Goal: Transaction & Acquisition: Purchase product/service

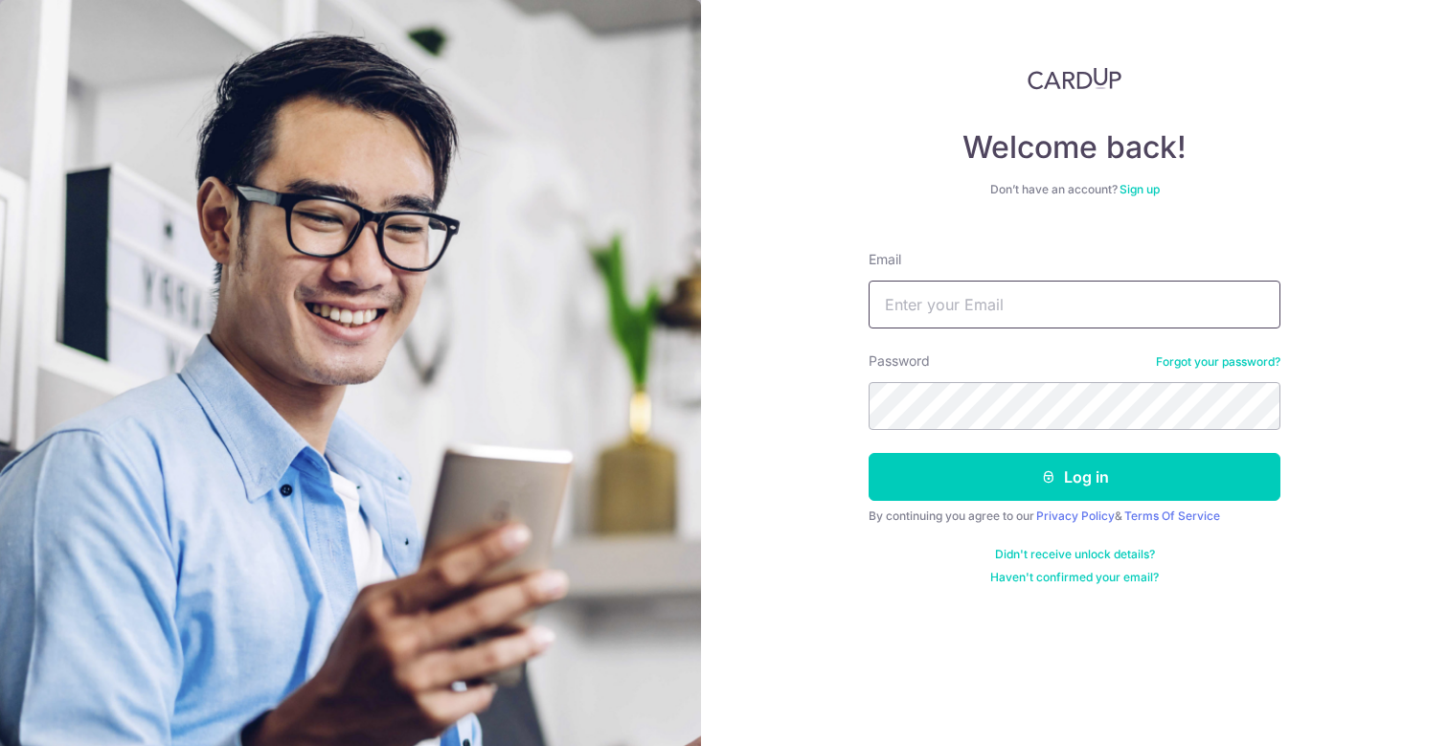
type input "jeffyeo@gmail.com"
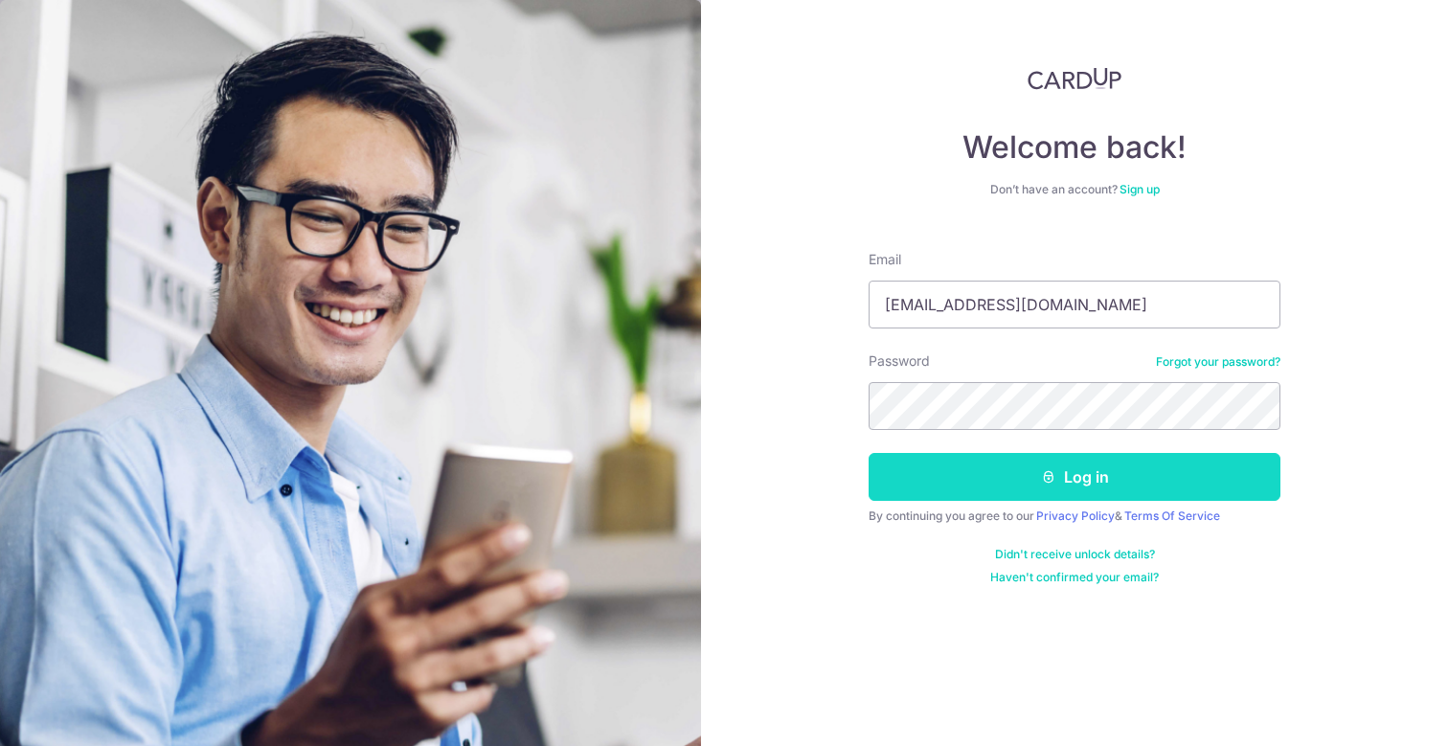
click at [959, 479] on button "Log in" at bounding box center [1074, 477] width 412 height 48
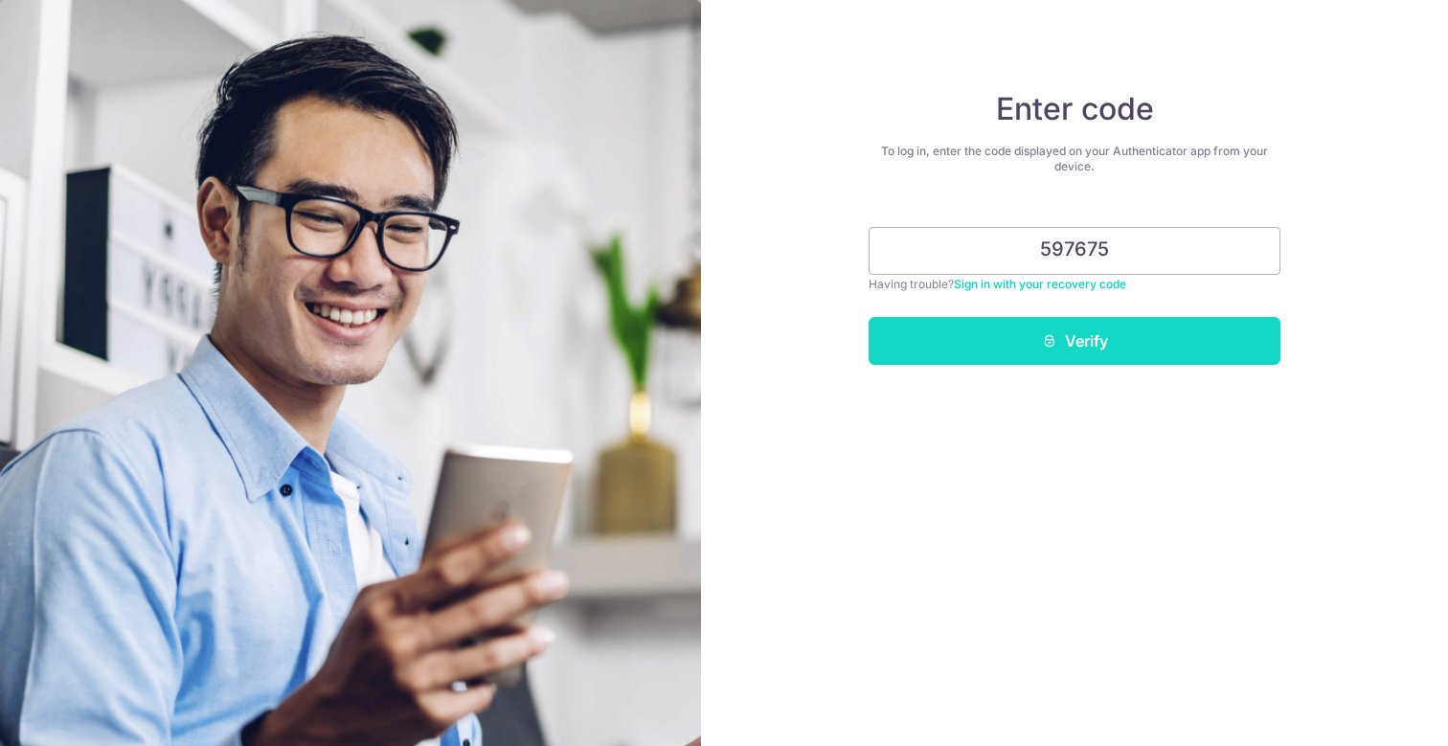
type input "597675"
click at [1093, 347] on button "Verify" at bounding box center [1074, 341] width 412 height 48
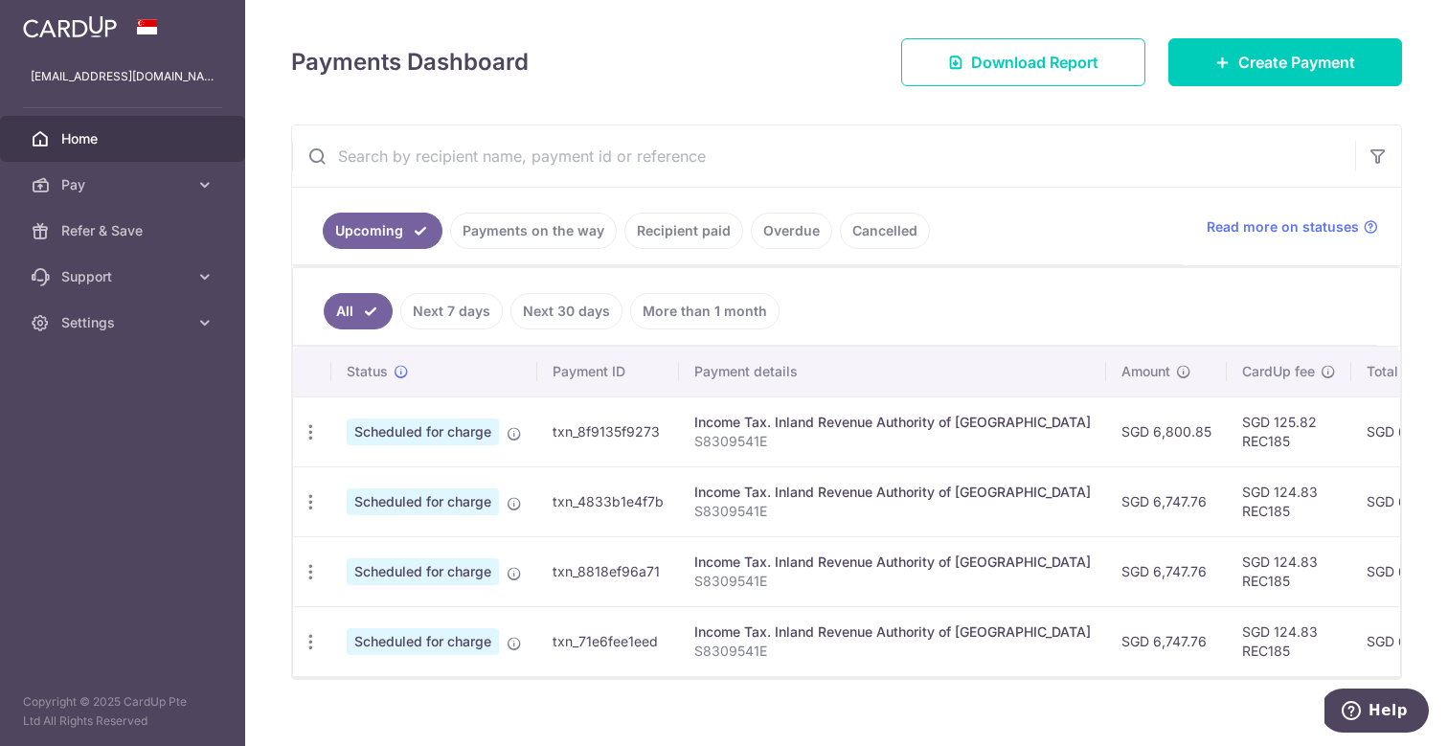
scroll to position [243, 0]
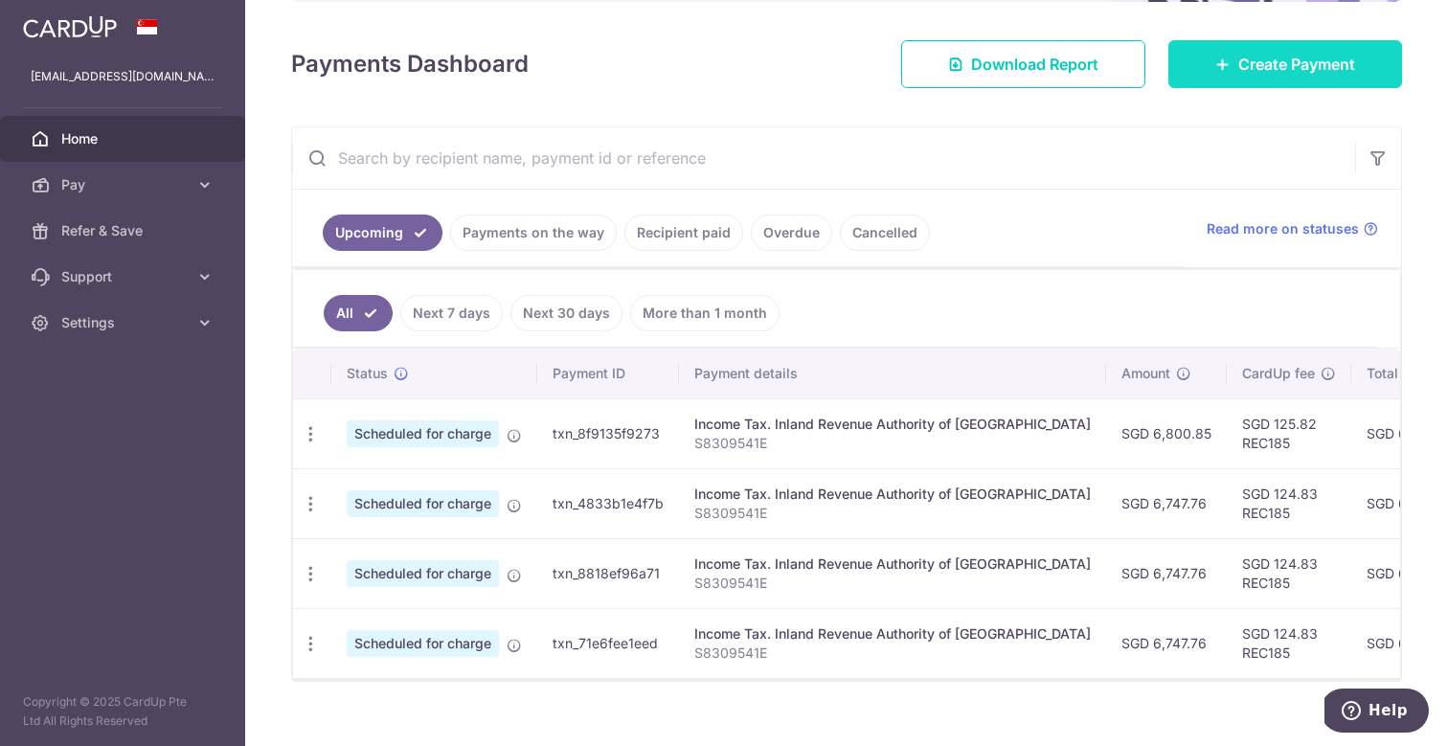
click at [1262, 59] on span "Create Payment" at bounding box center [1296, 64] width 117 height 23
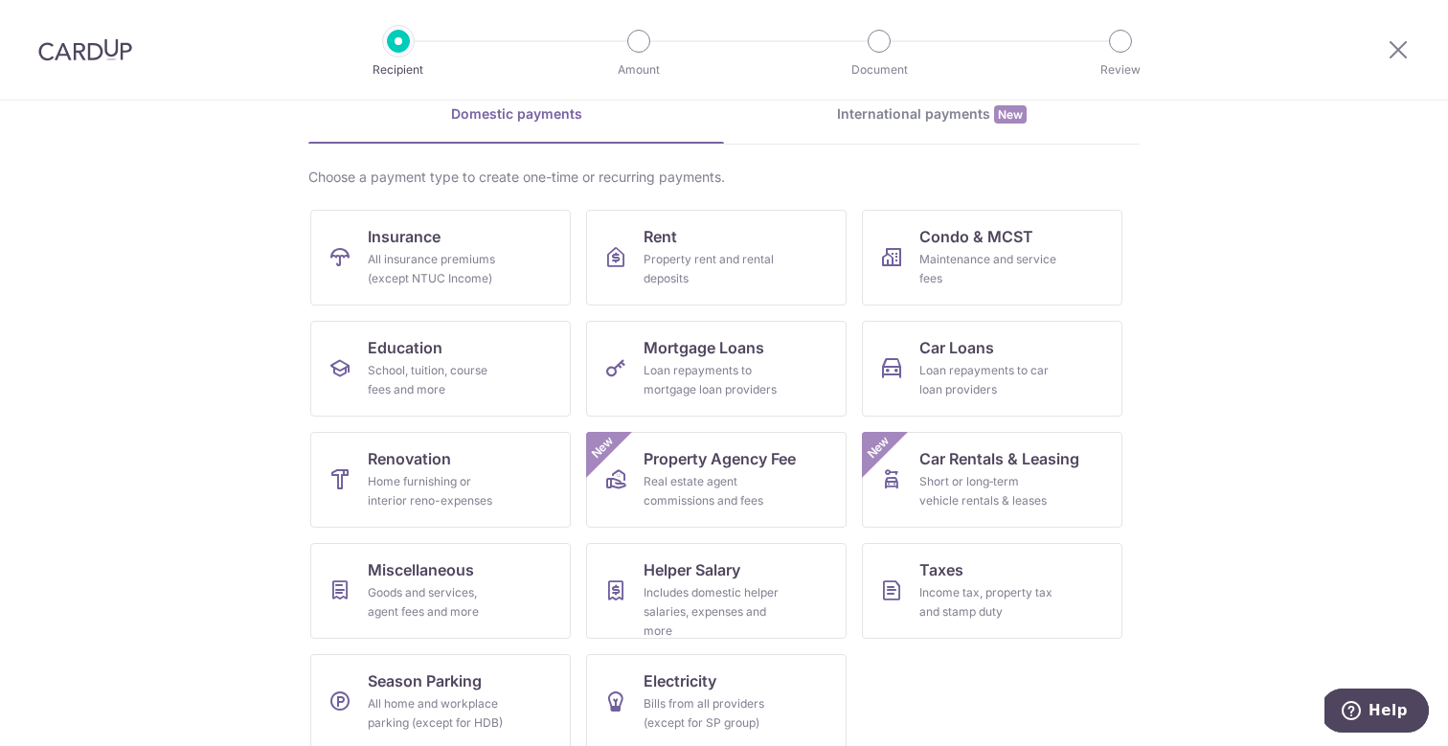
scroll to position [111, 0]
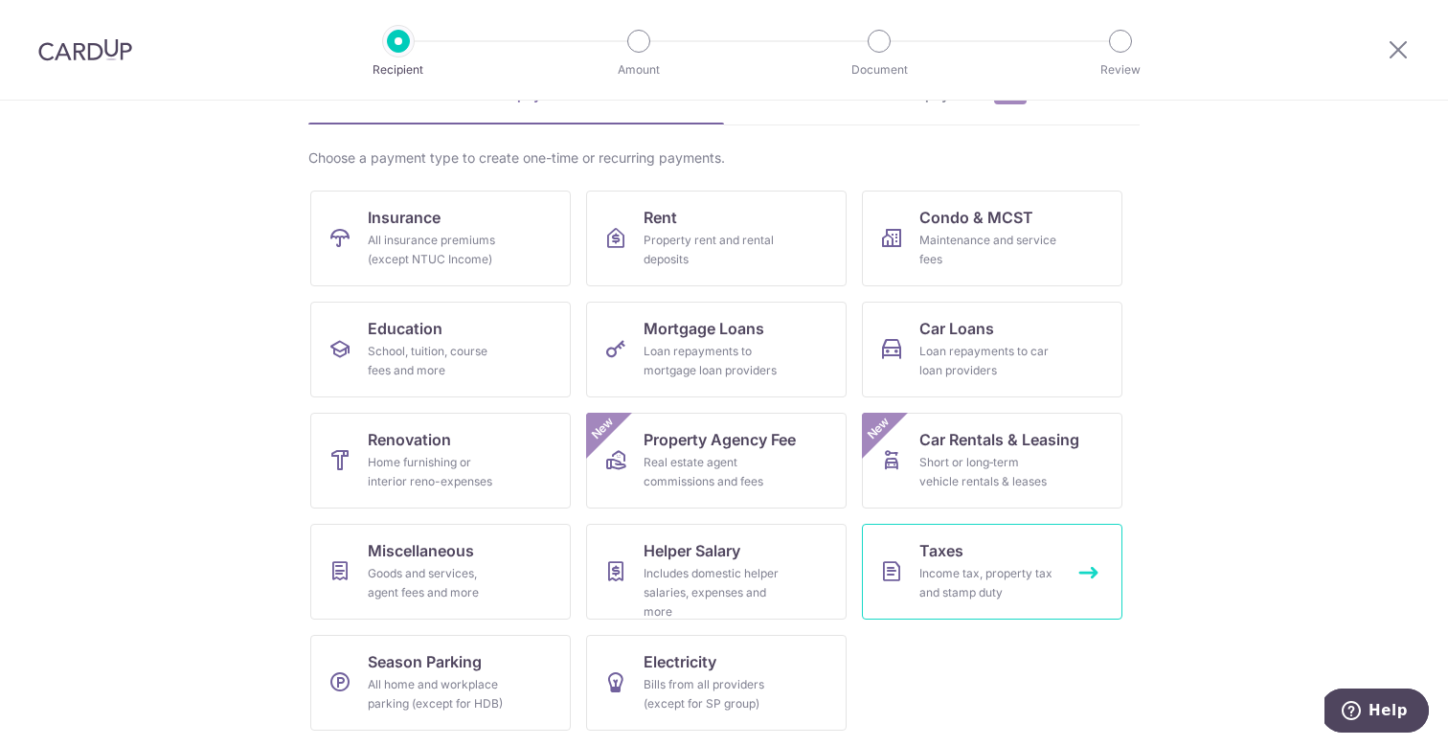
click at [935, 566] on div "Income tax, property tax and stamp duty" at bounding box center [988, 583] width 138 height 38
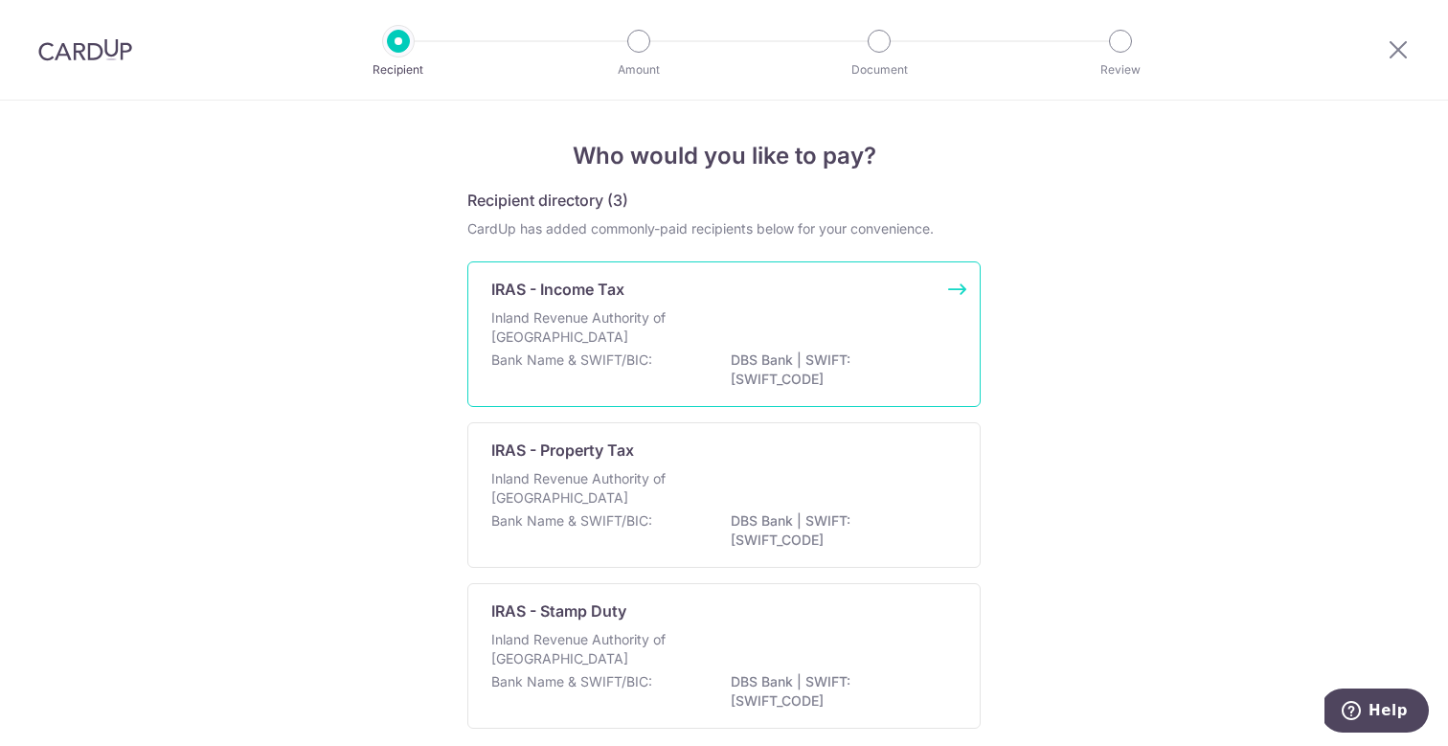
click at [812, 313] on div "Inland Revenue Authority of [GEOGRAPHIC_DATA]" at bounding box center [723, 329] width 465 height 42
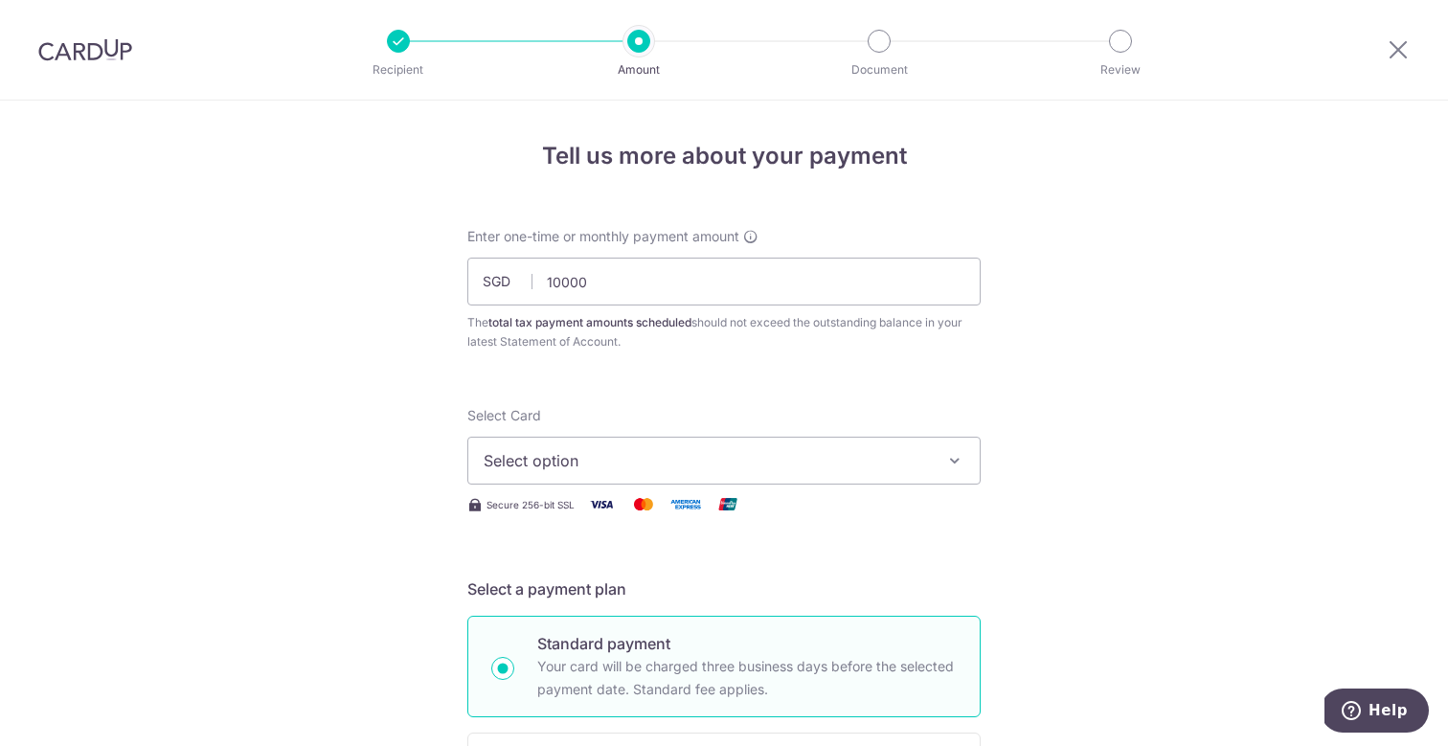
type input "10,000.00"
click at [687, 448] on button "Select option" at bounding box center [723, 461] width 513 height 48
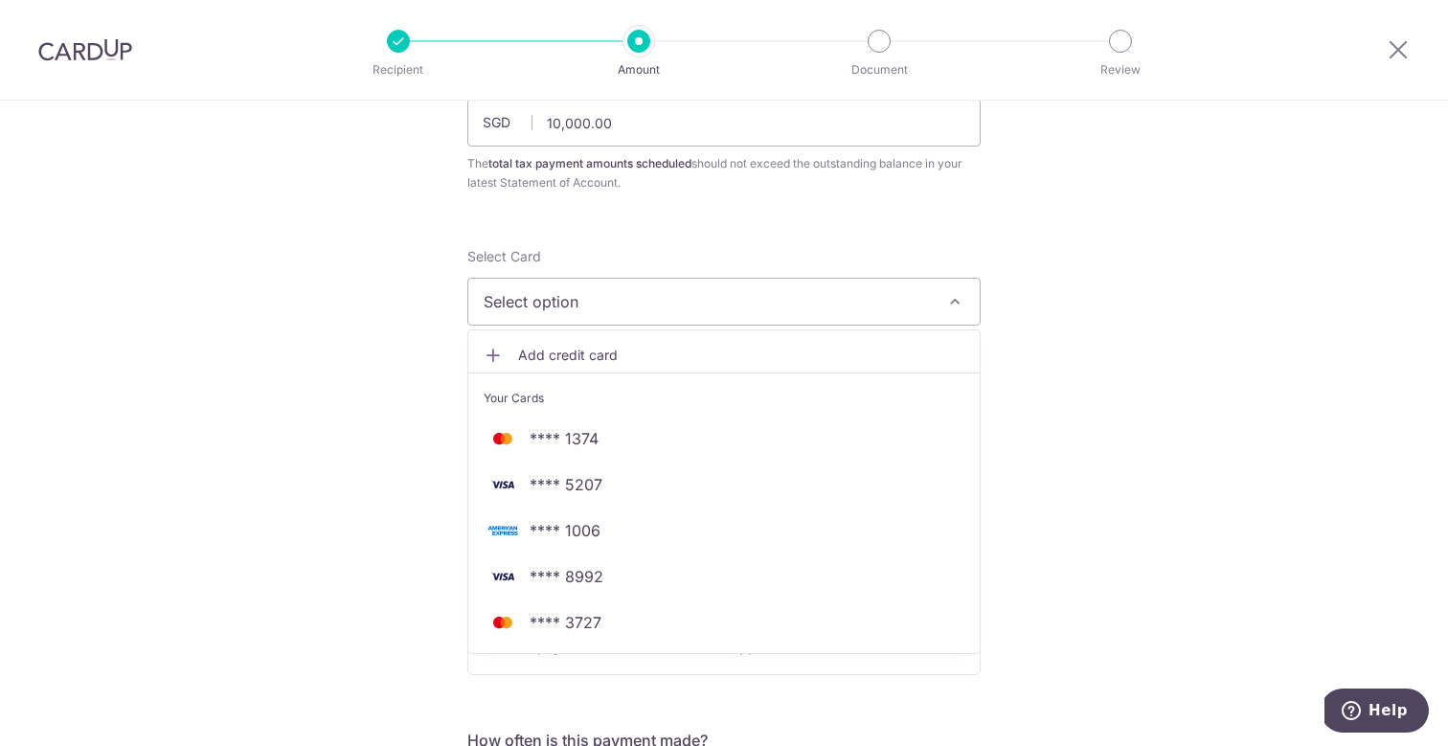
scroll to position [150, 0]
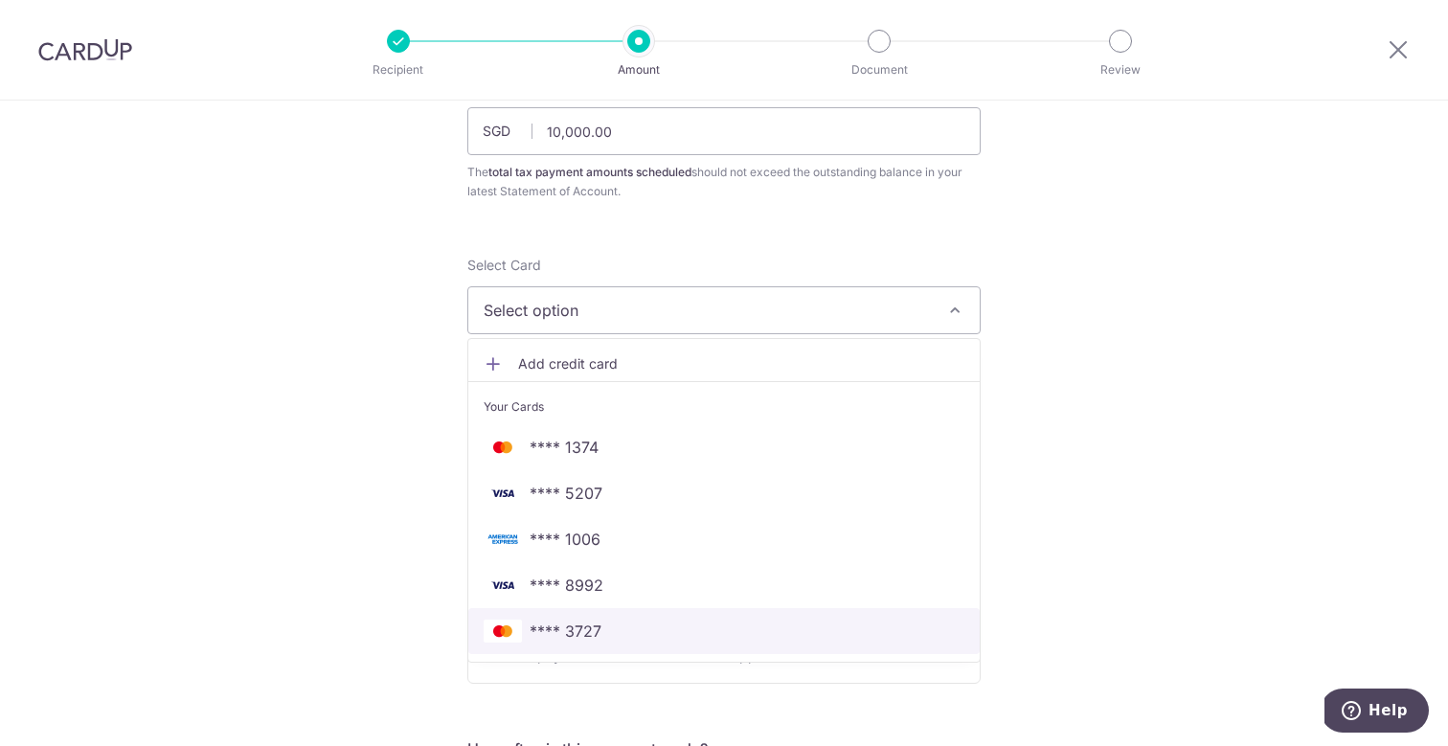
click at [693, 624] on span "**** 3727" at bounding box center [724, 630] width 481 height 23
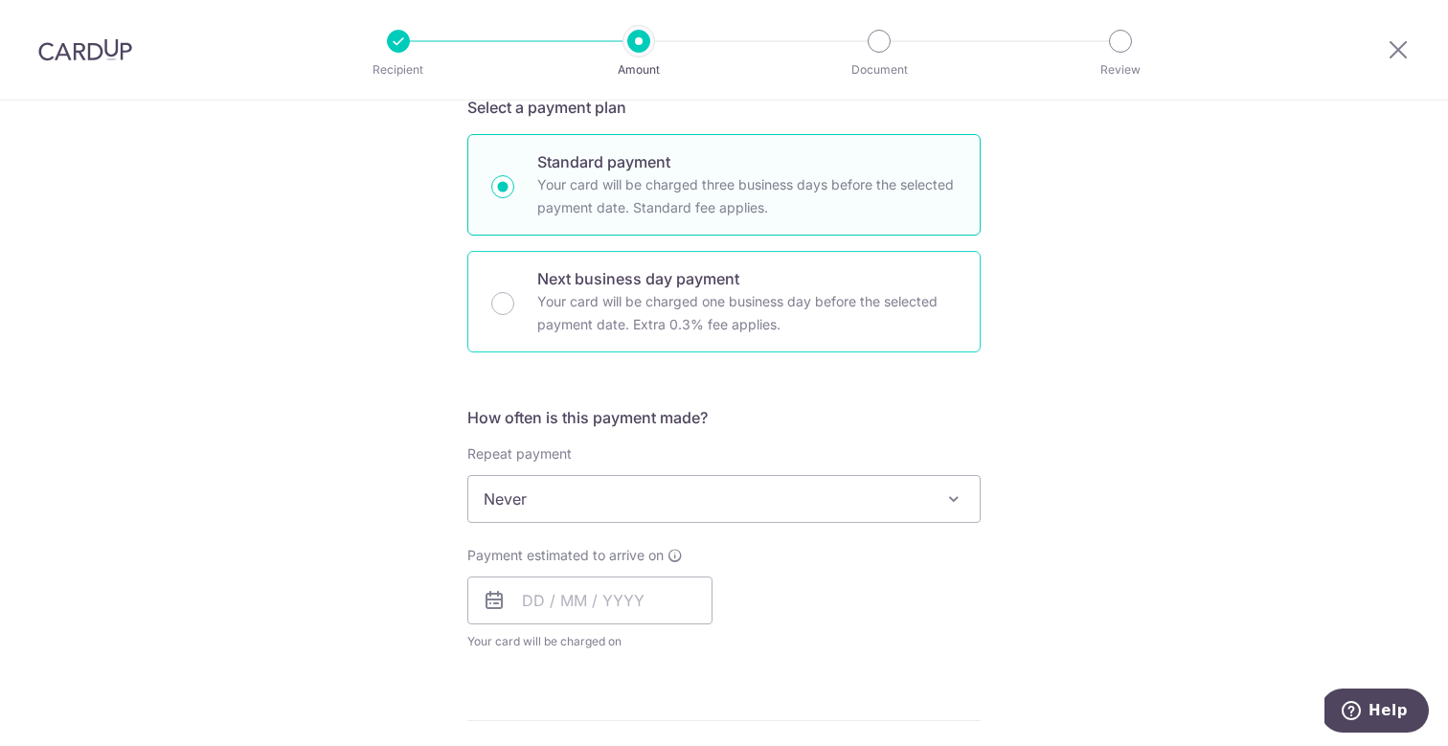
scroll to position [492, 0]
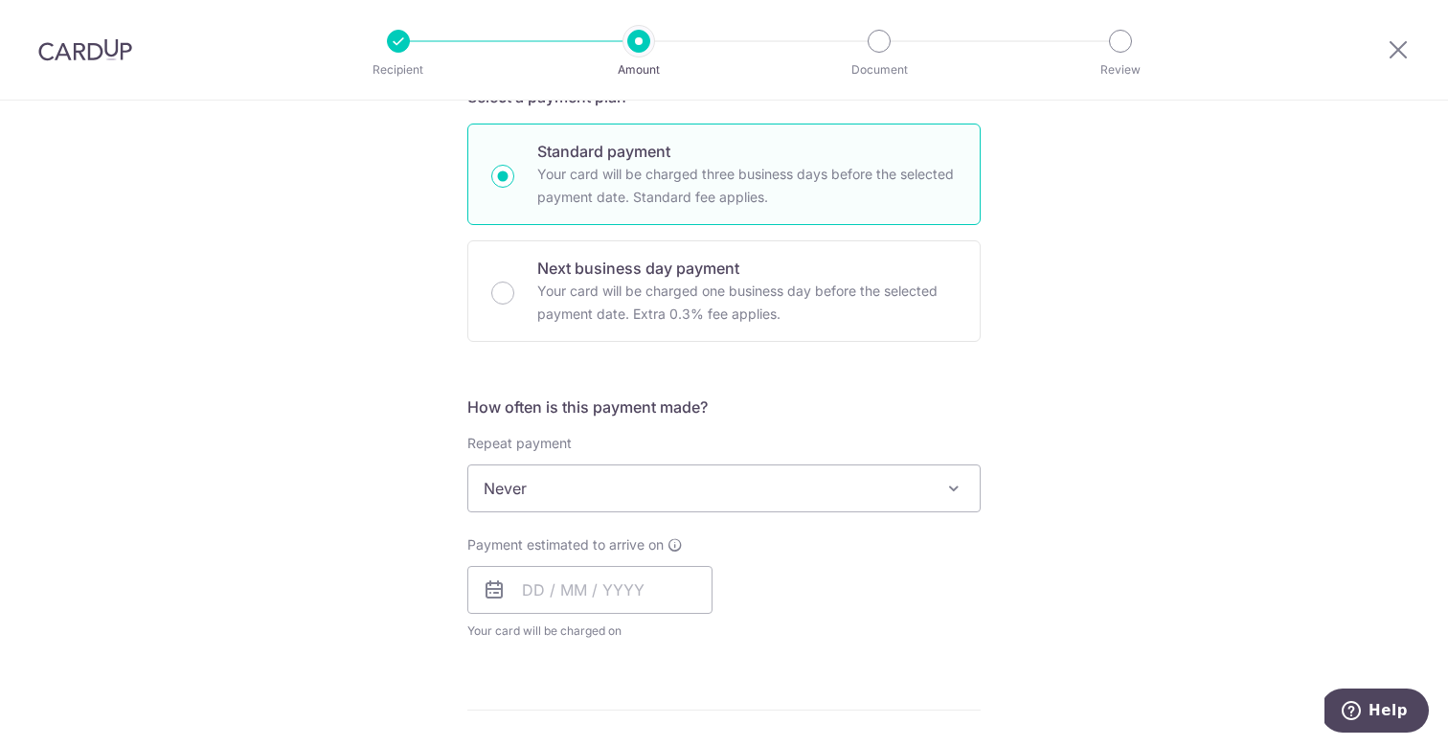
click at [491, 596] on icon at bounding box center [494, 589] width 23 height 23
click at [515, 595] on input "text" at bounding box center [589, 590] width 245 height 48
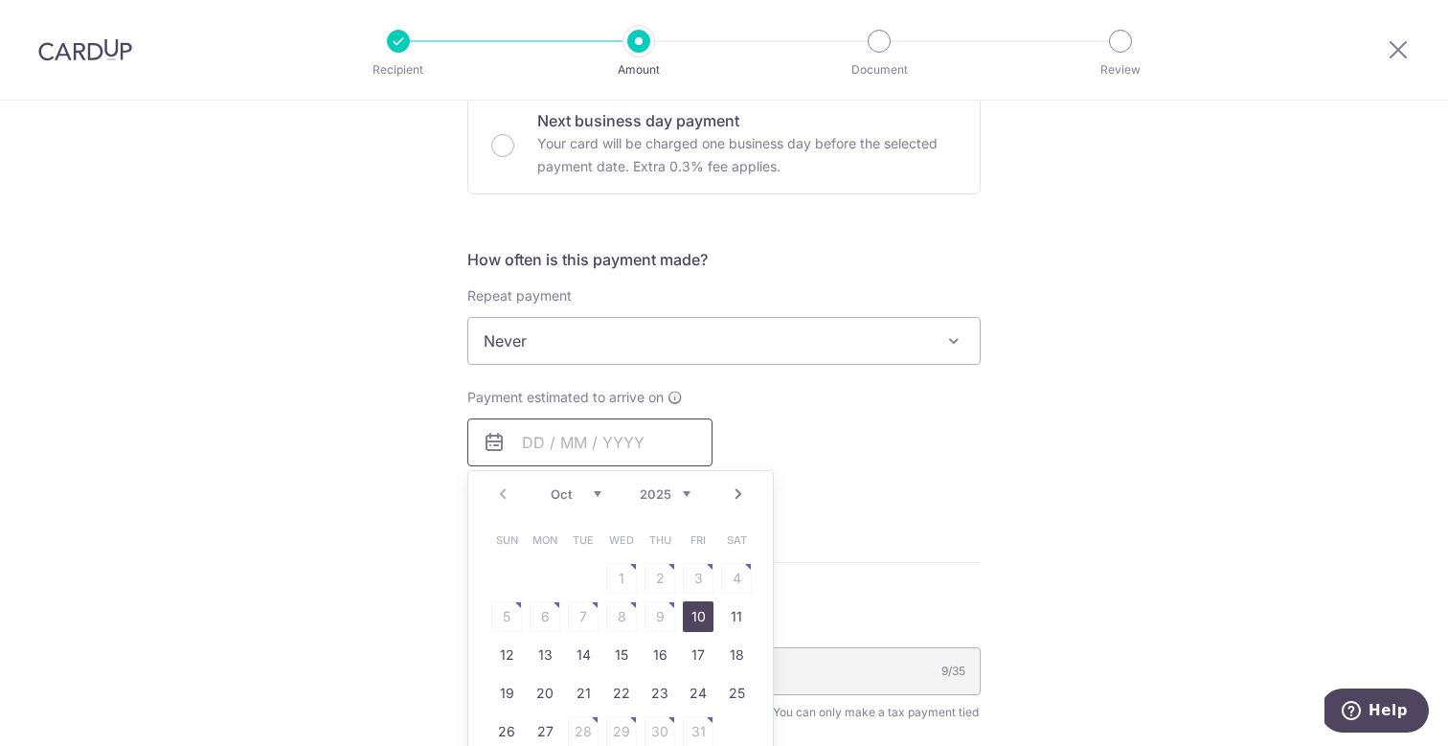
scroll to position [654, 0]
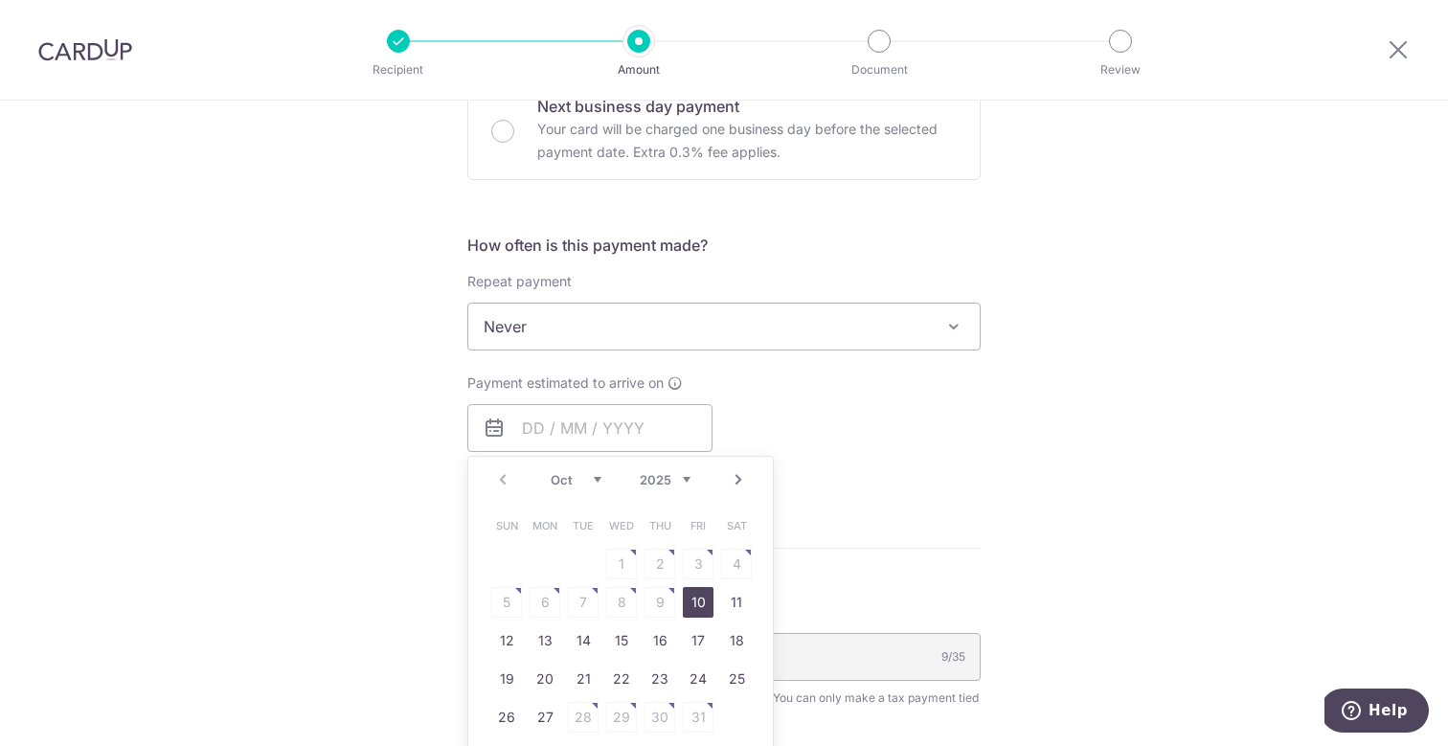
click at [691, 598] on link "10" at bounding box center [698, 602] width 31 height 31
type input "[DATE]"
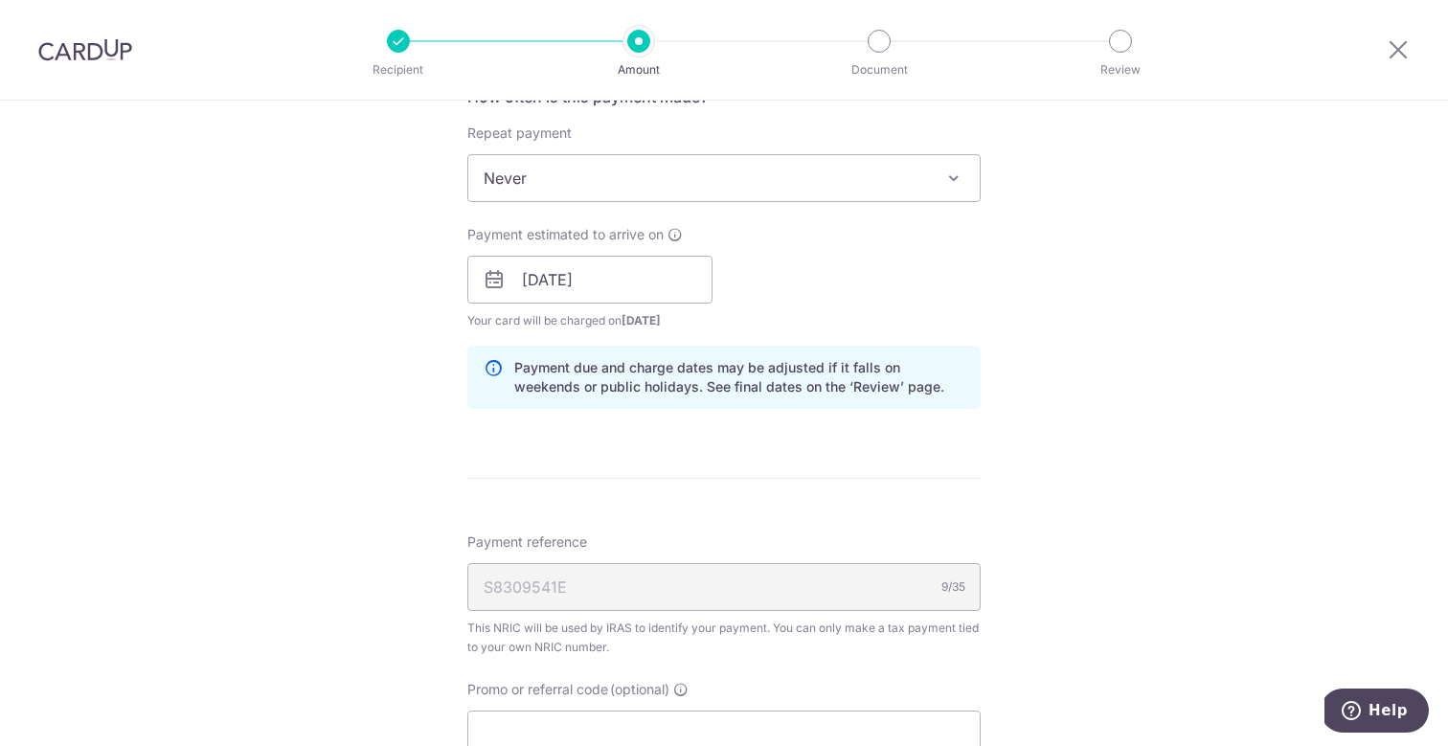
scroll to position [834, 0]
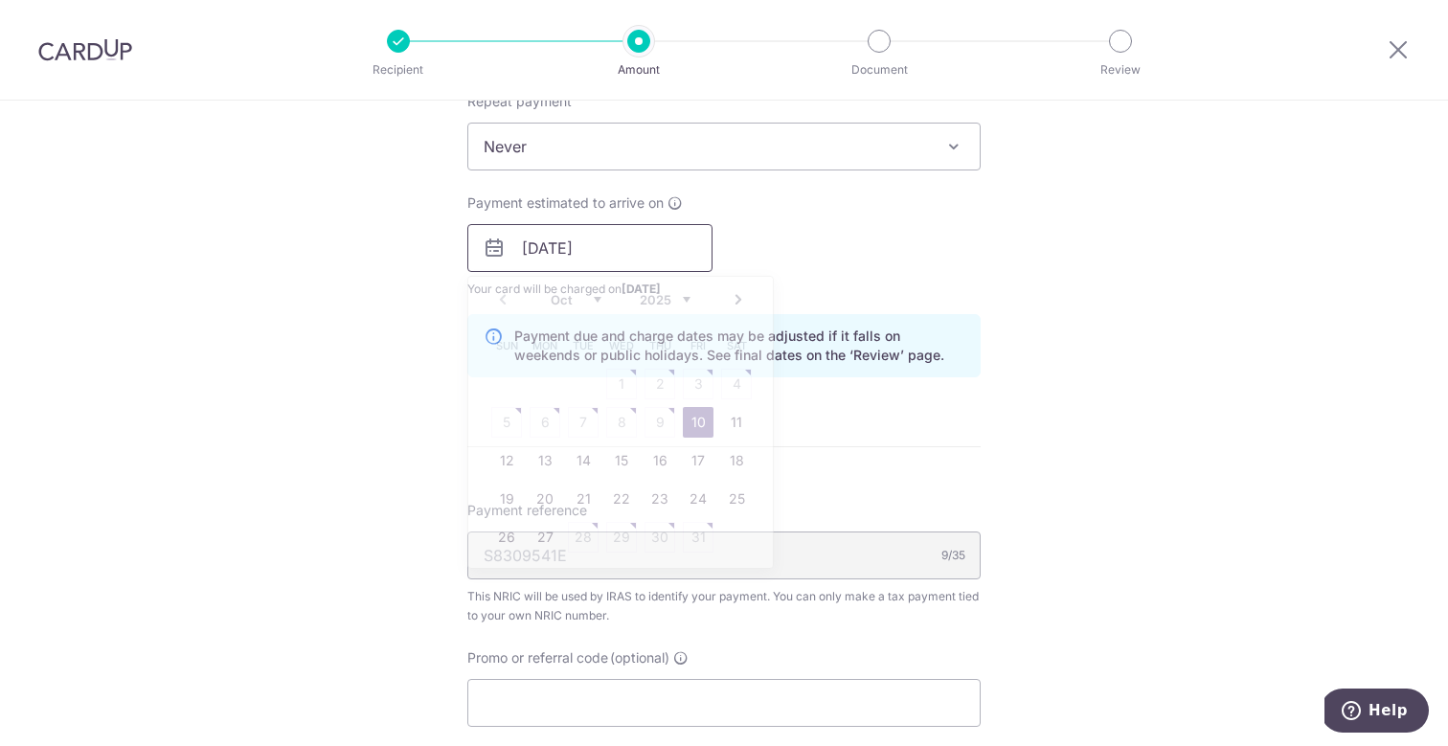
click at [645, 256] on input "[DATE]" at bounding box center [589, 248] width 245 height 48
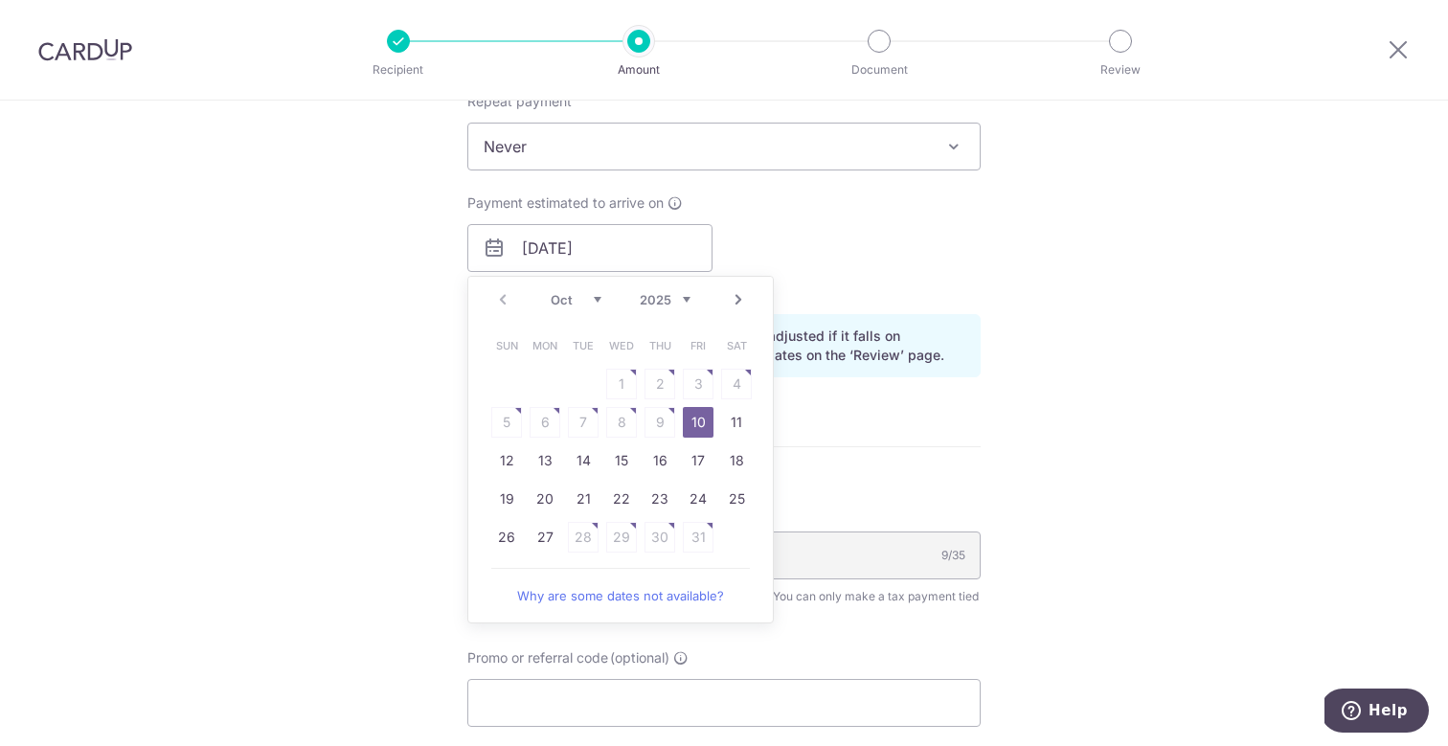
click at [658, 381] on table "Sun Mon Tue Wed Thu Fri Sat 1 2 3 4 5 6 7 8 9 10 11 12 13 14 15 16 17 18 19 20 …" at bounding box center [621, 441] width 268 height 230
click at [690, 413] on link "10" at bounding box center [698, 422] width 31 height 31
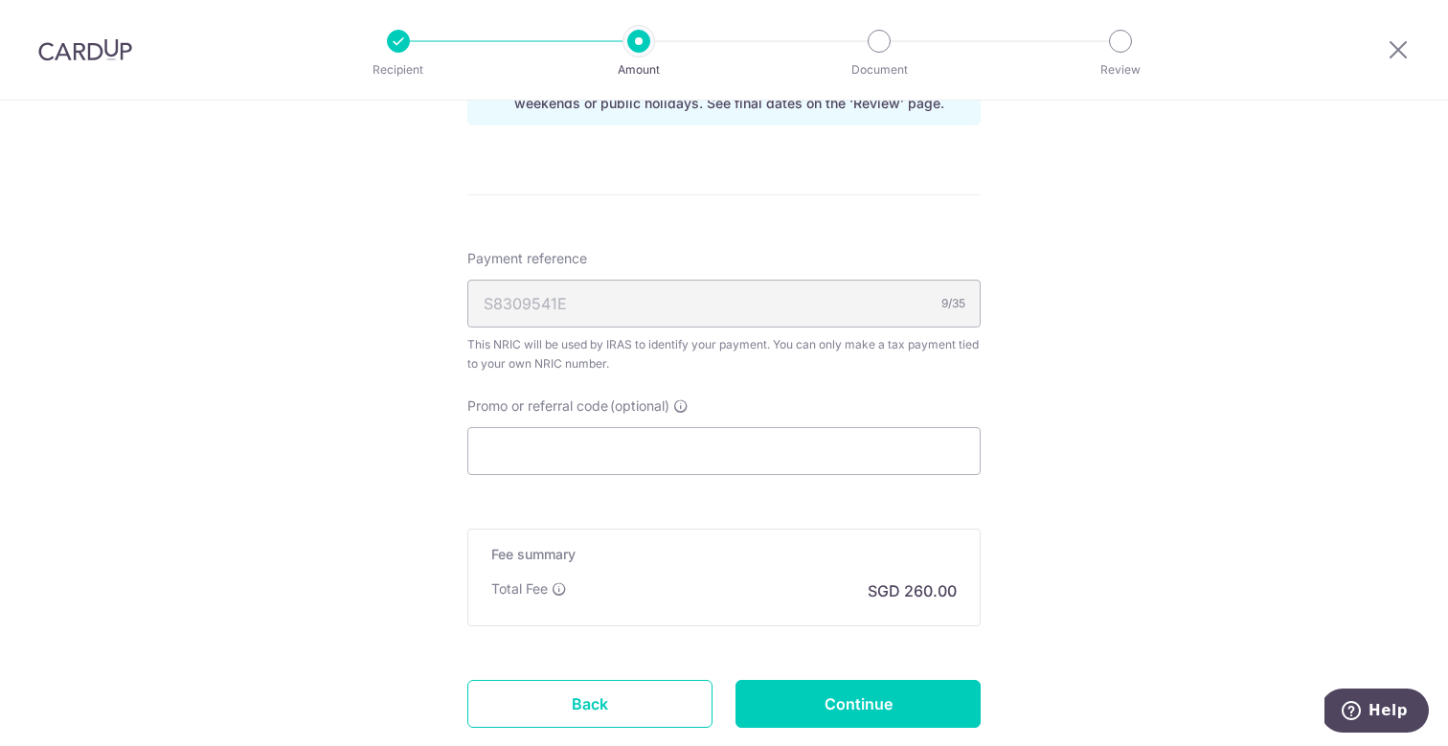
scroll to position [1097, 0]
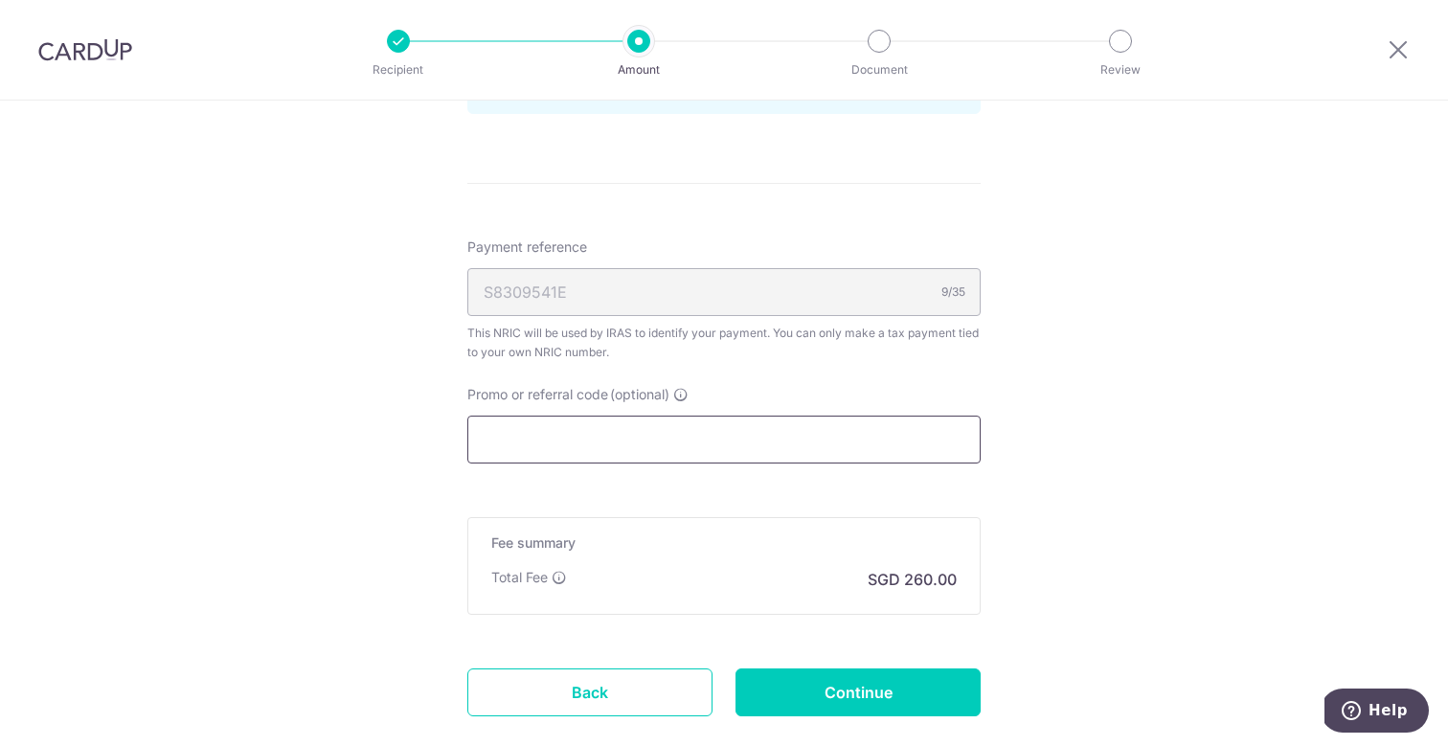
click at [631, 462] on input "Promo or referral code (optional)" at bounding box center [723, 440] width 513 height 48
paste input "3NEWR5"
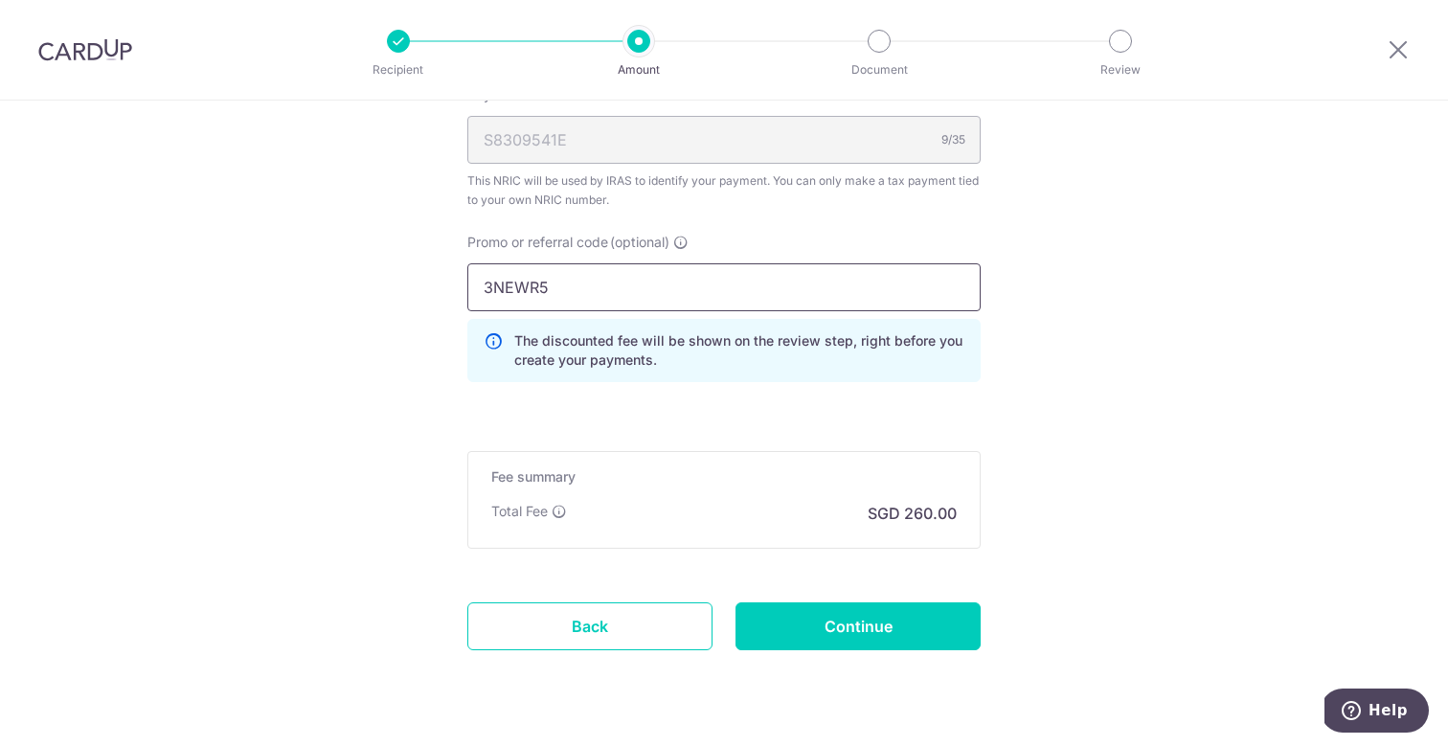
scroll to position [1258, 0]
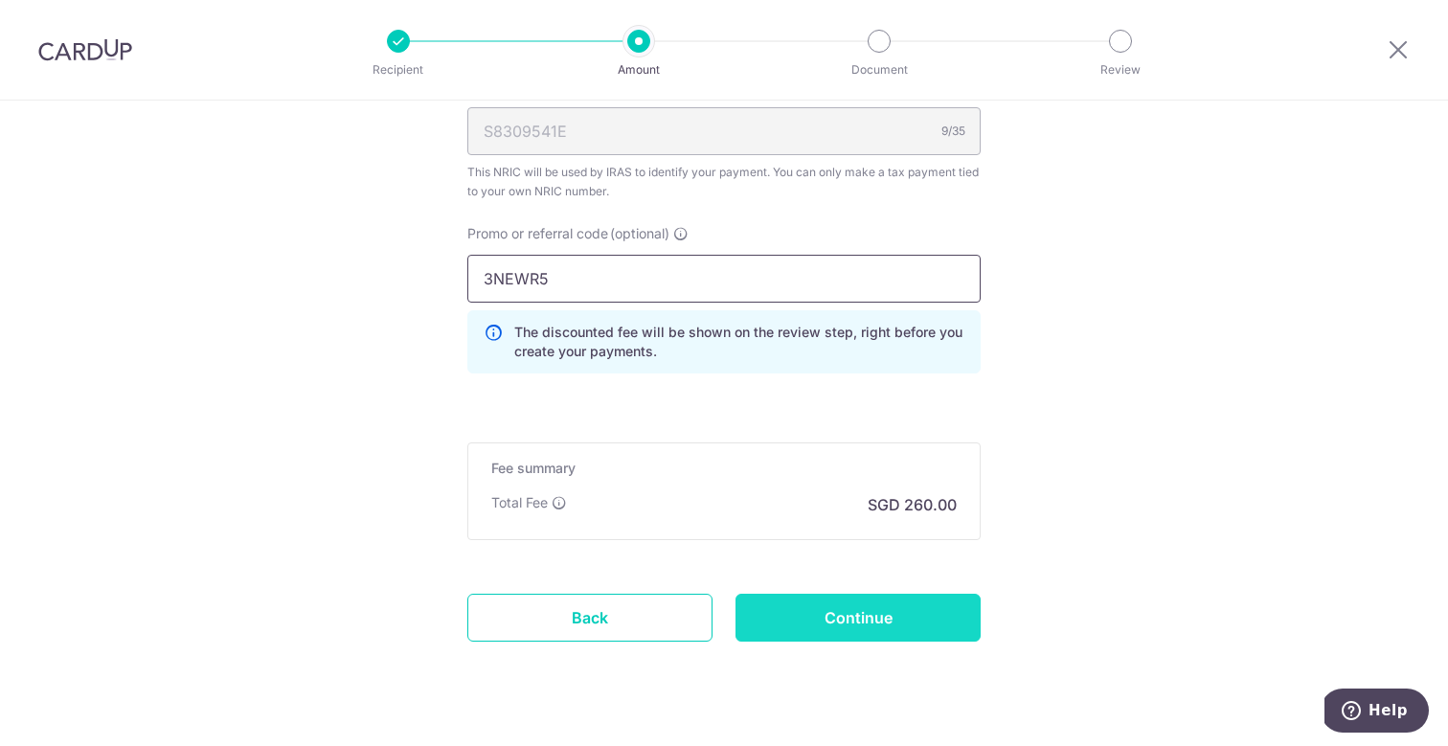
type input "3NEWR5"
click at [916, 619] on input "Continue" at bounding box center [857, 618] width 245 height 48
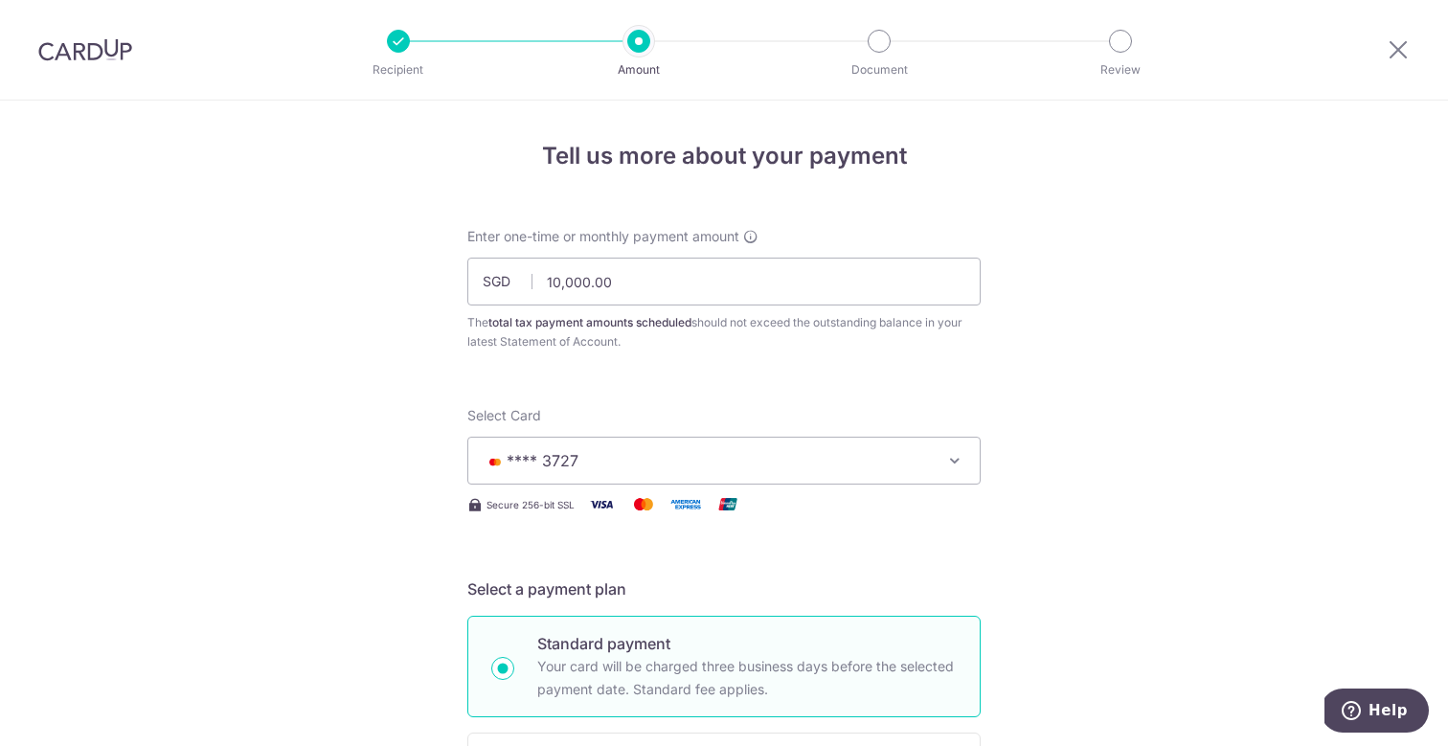
scroll to position [1324, 0]
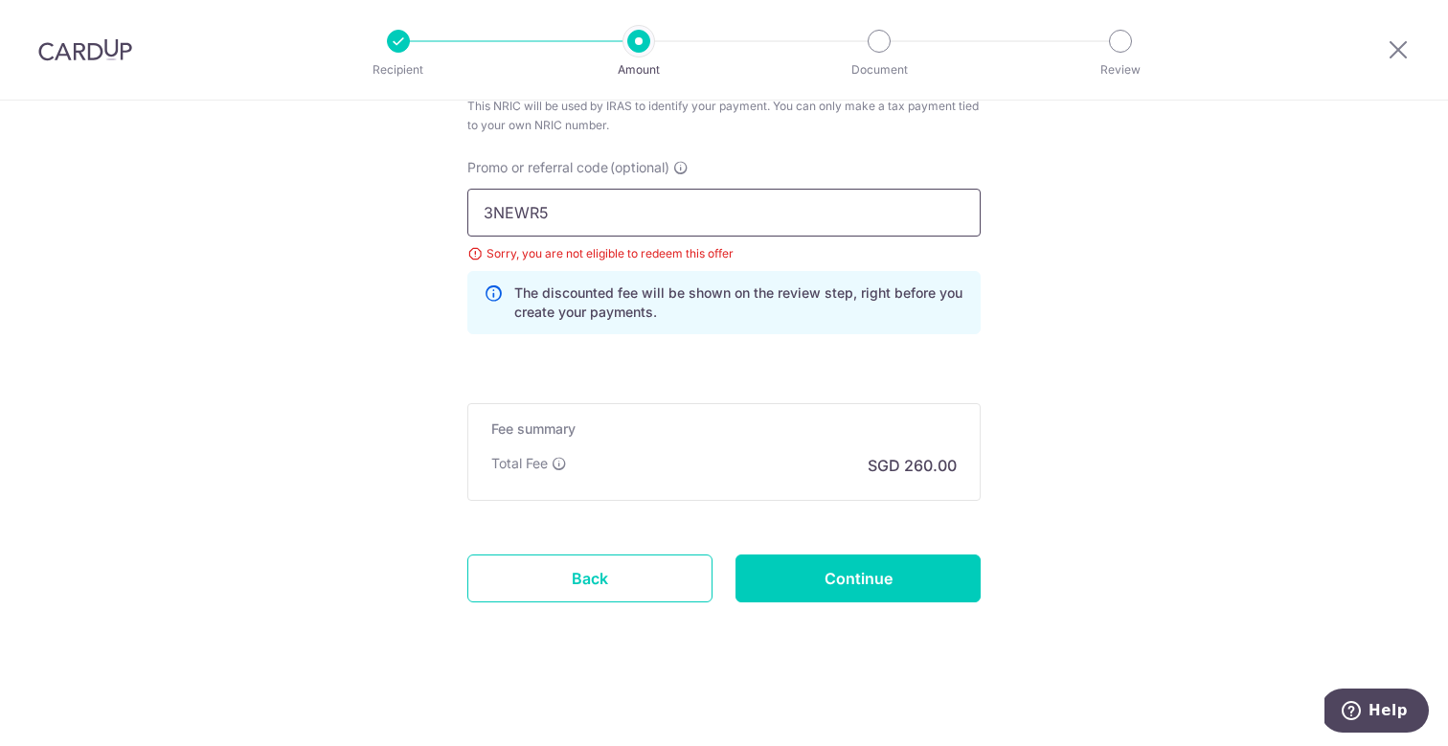
click at [520, 211] on input "3NEWR5" at bounding box center [723, 213] width 513 height 48
paste input "MCTAX25N"
type input "MCTAX25N"
click at [793, 575] on input "Continue" at bounding box center [857, 578] width 245 height 48
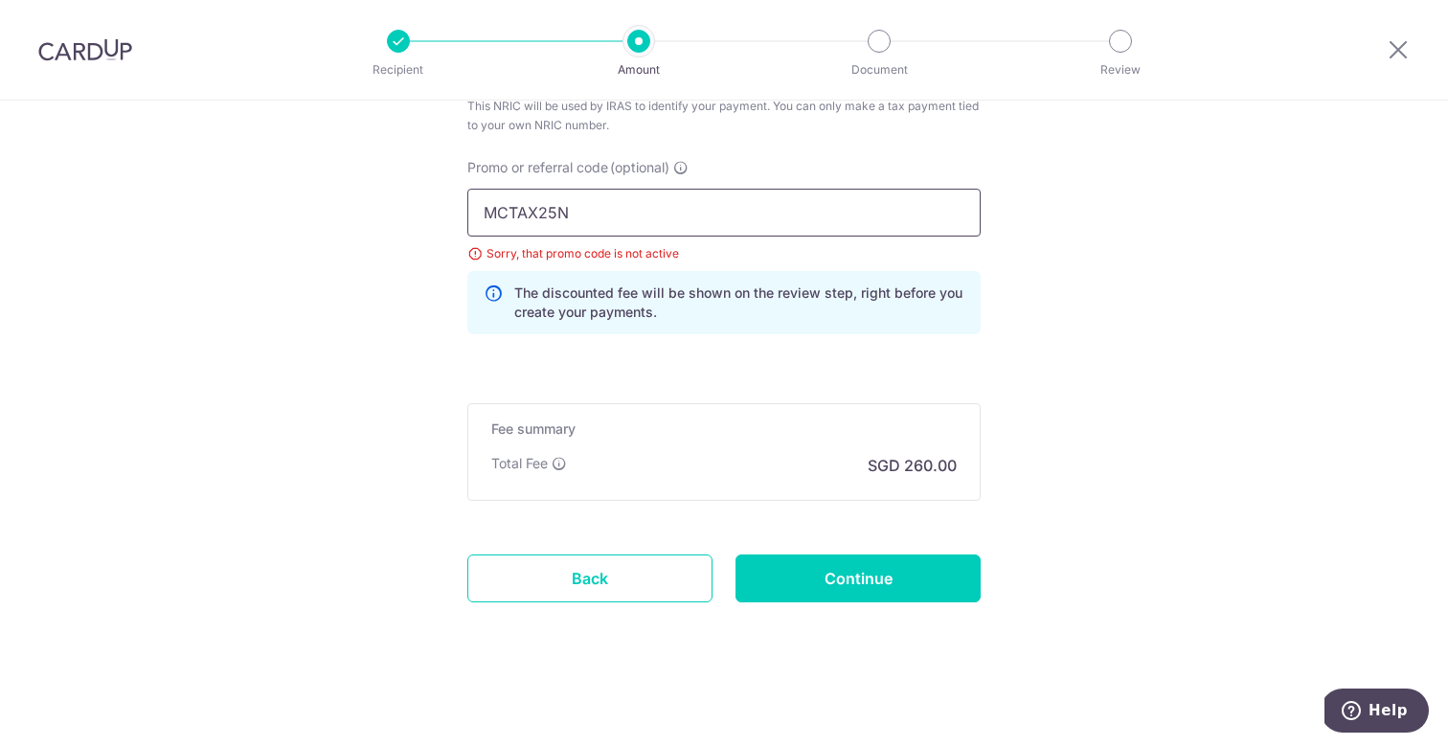
click at [533, 207] on input "MCTAX25N" at bounding box center [723, 213] width 513 height 48
paste input "SAVERENT179"
type input "SAVERENT179"
click at [844, 598] on input "Continue" at bounding box center [857, 578] width 245 height 48
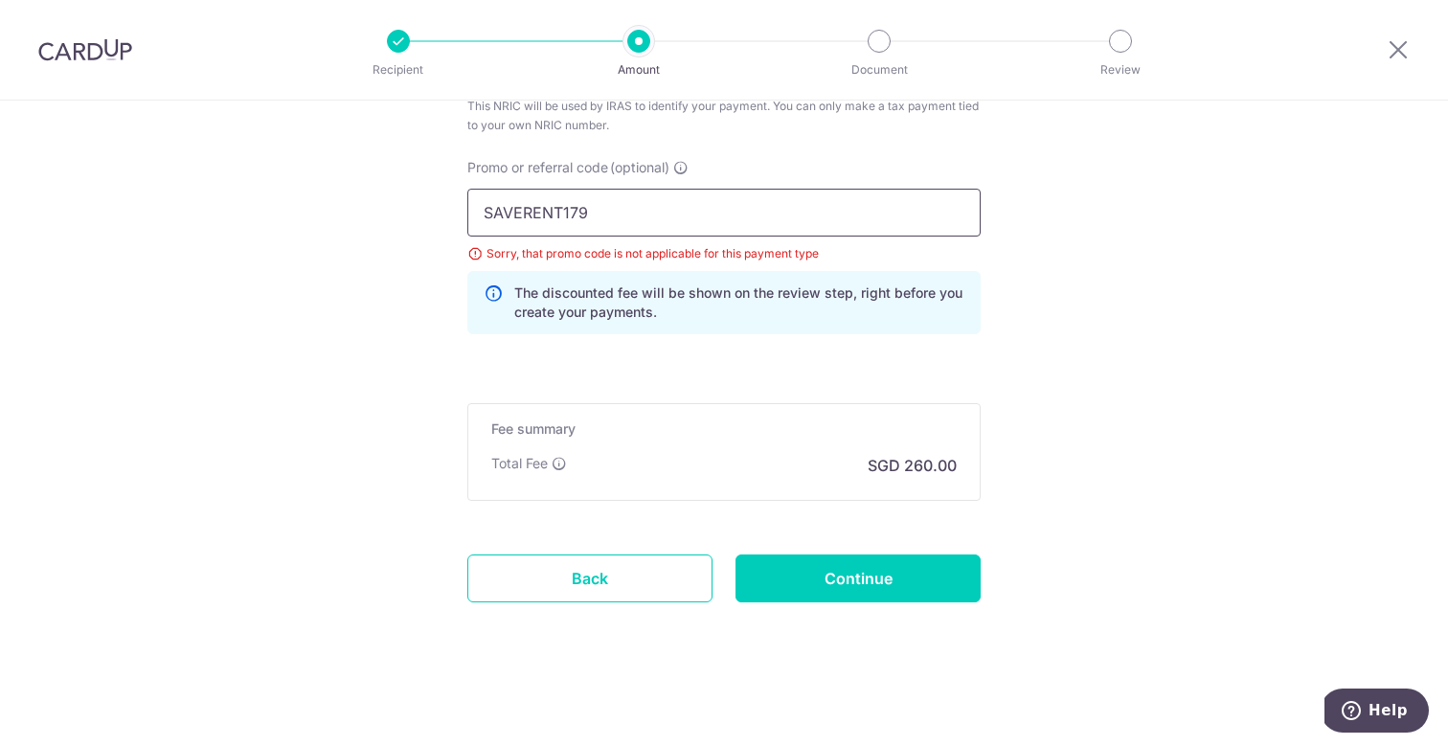
click at [544, 218] on input "SAVERENT179" at bounding box center [723, 213] width 513 height 48
paste input "MCTAX25"
type input "MCTAX25"
click at [821, 570] on input "Continue" at bounding box center [857, 578] width 245 height 48
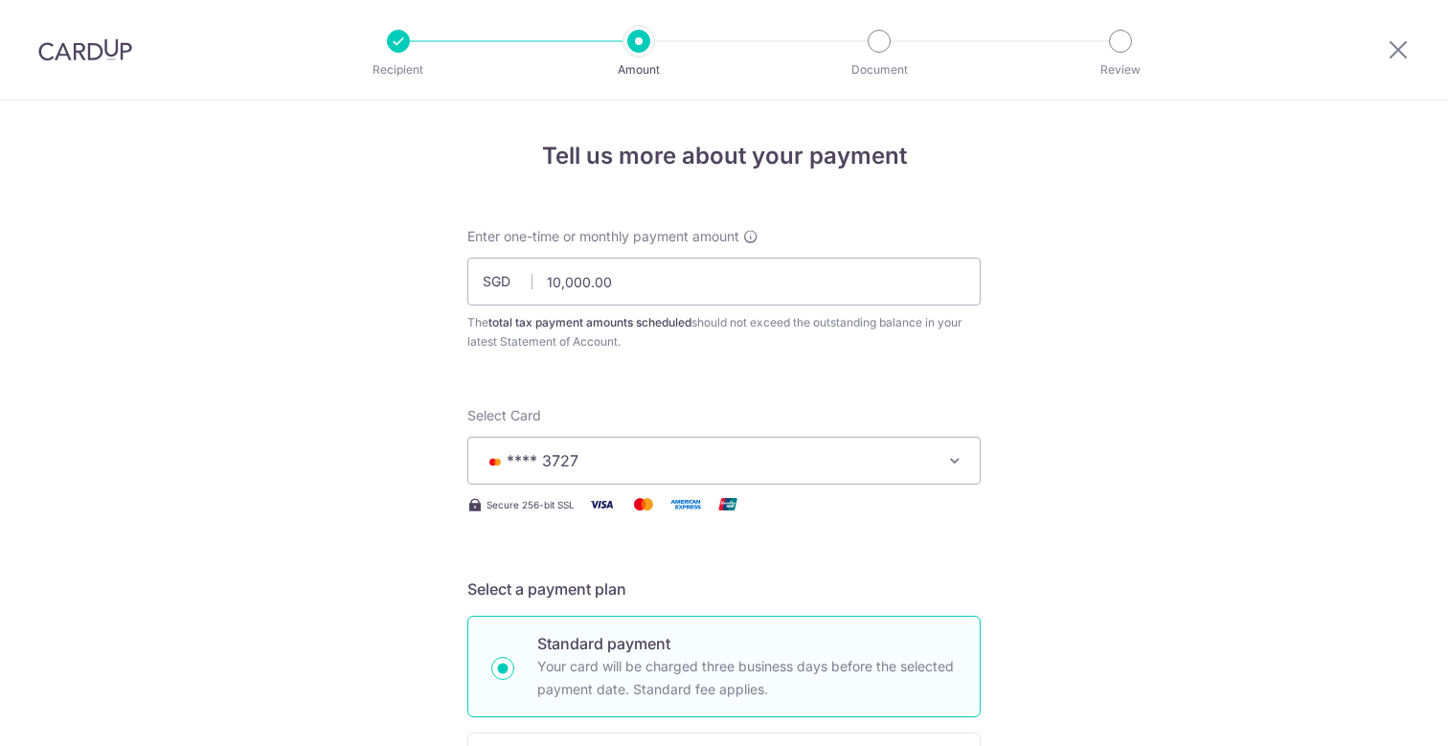
scroll to position [1324, 0]
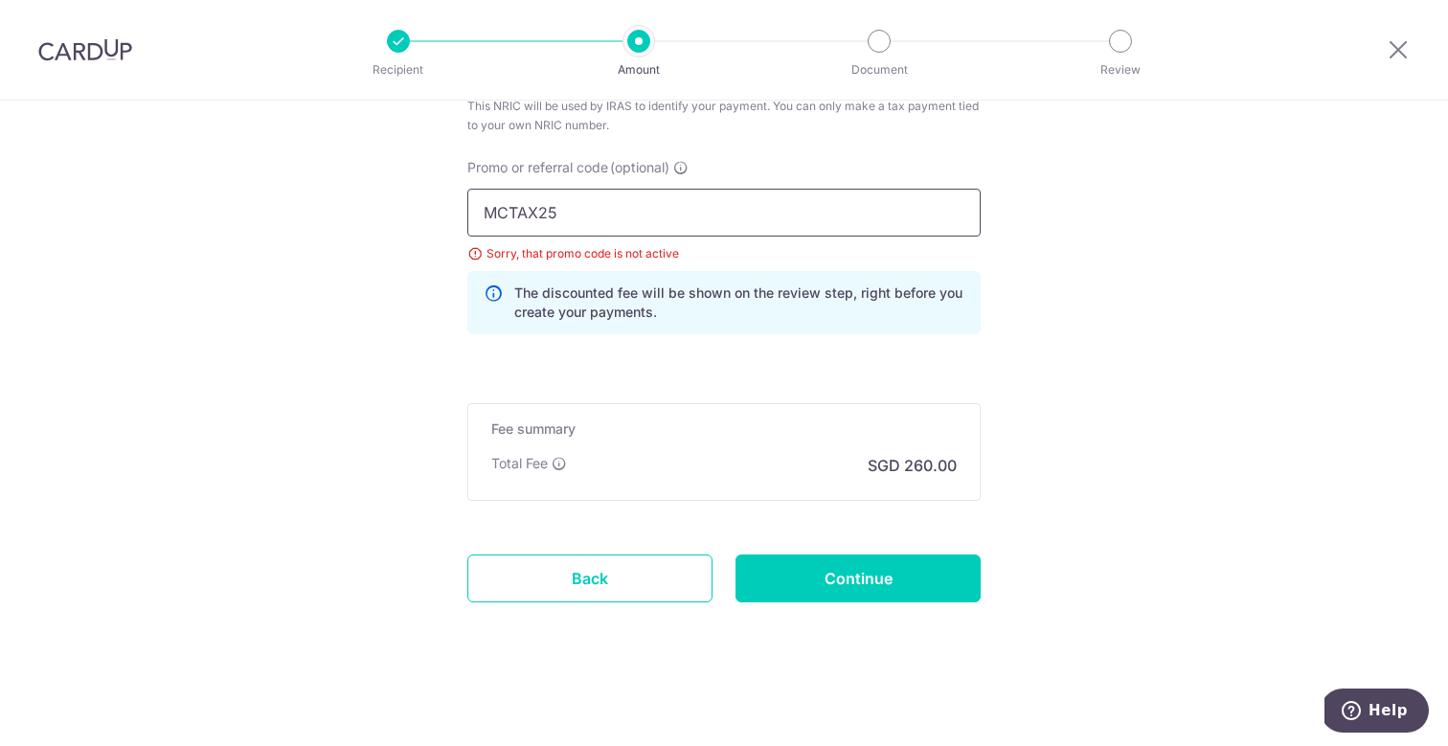
click at [520, 216] on input "MCTAX25" at bounding box center [723, 213] width 513 height 48
paste input "OFF2"
type input "OFF225"
click at [786, 570] on input "Continue" at bounding box center [857, 578] width 245 height 48
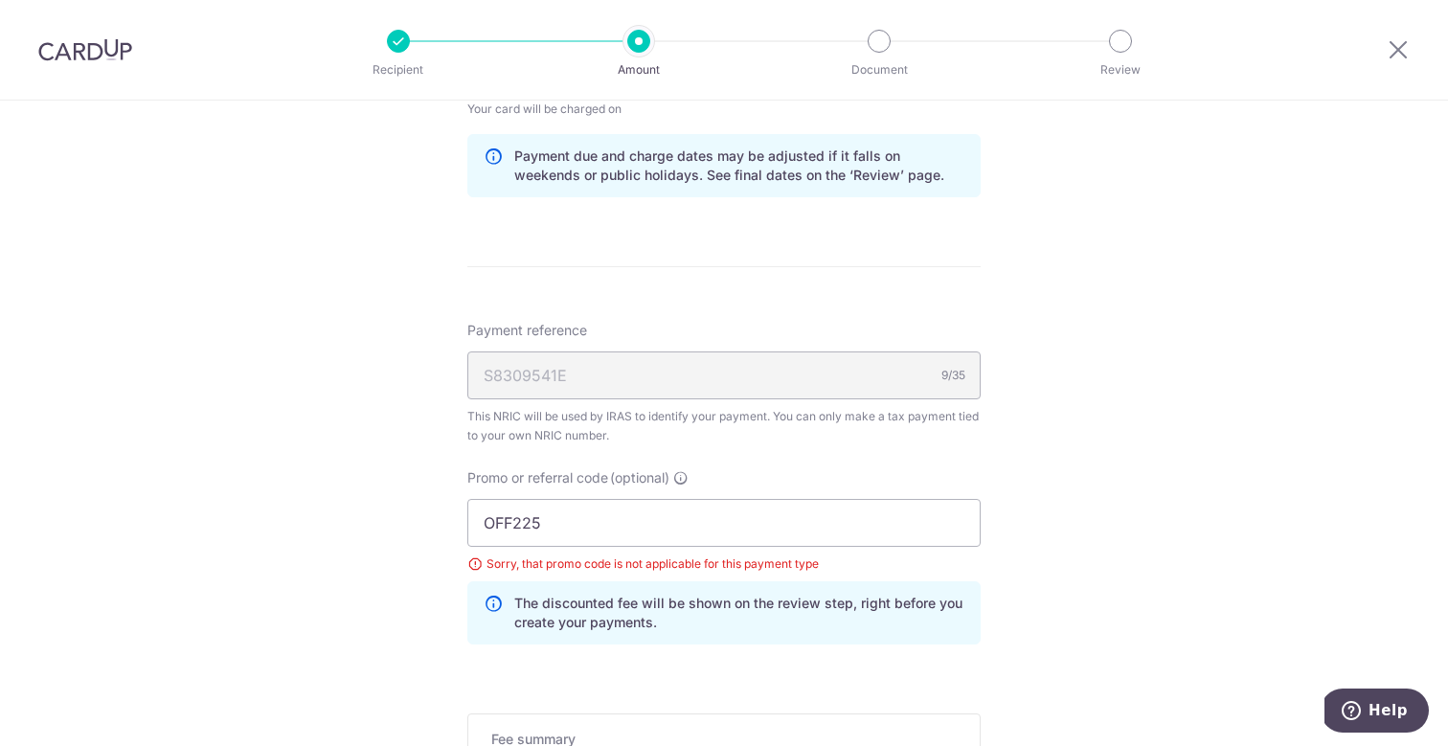
scroll to position [968, 0]
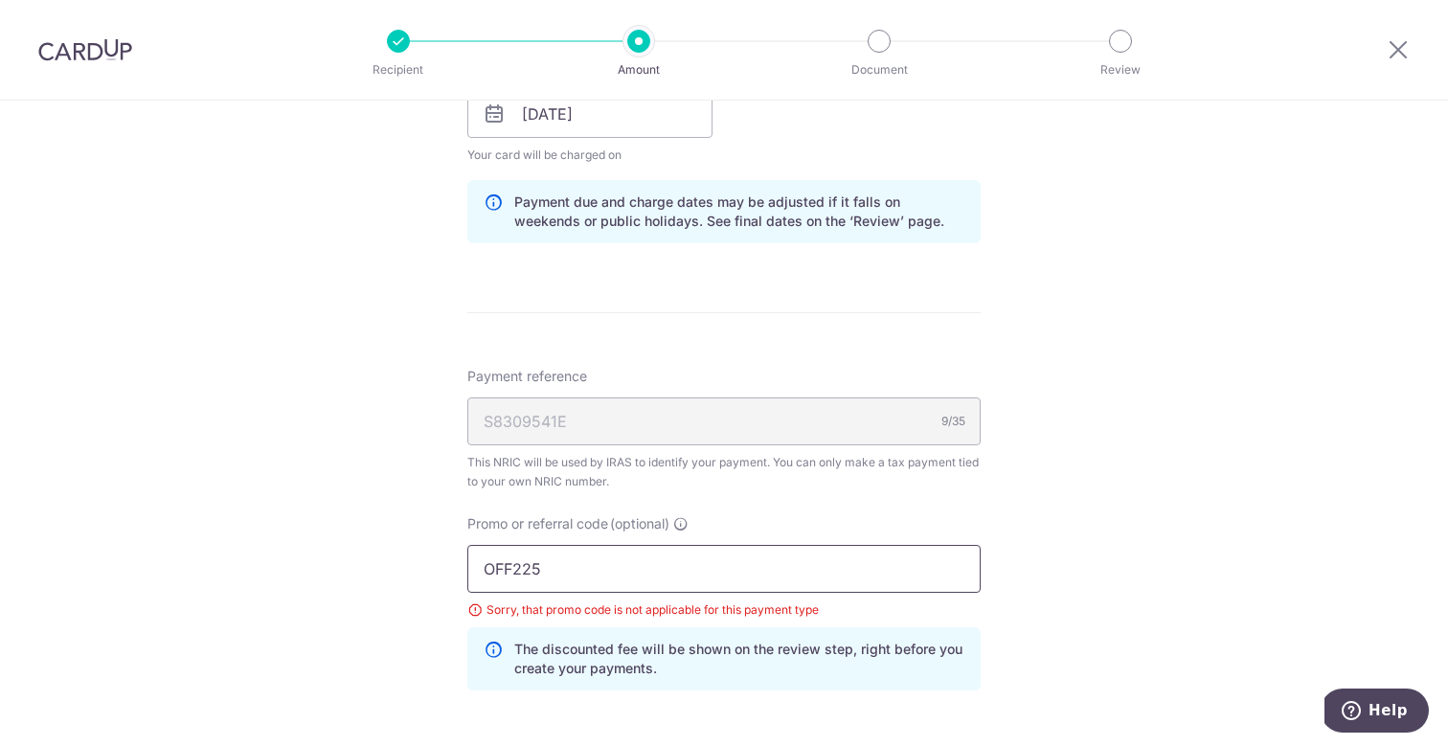
click at [523, 571] on input "OFF225" at bounding box center [723, 569] width 513 height 48
paste input "RENO25ONE"
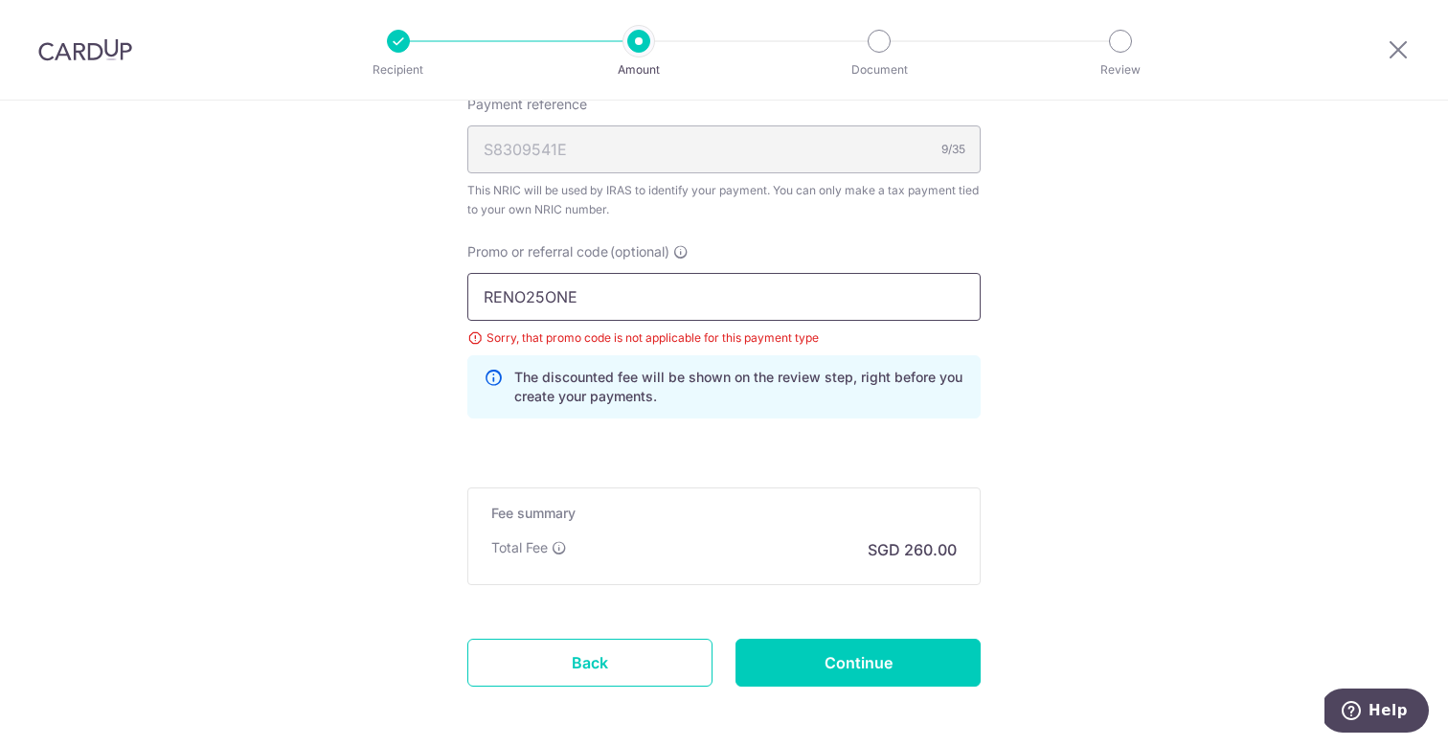
scroll to position [1324, 0]
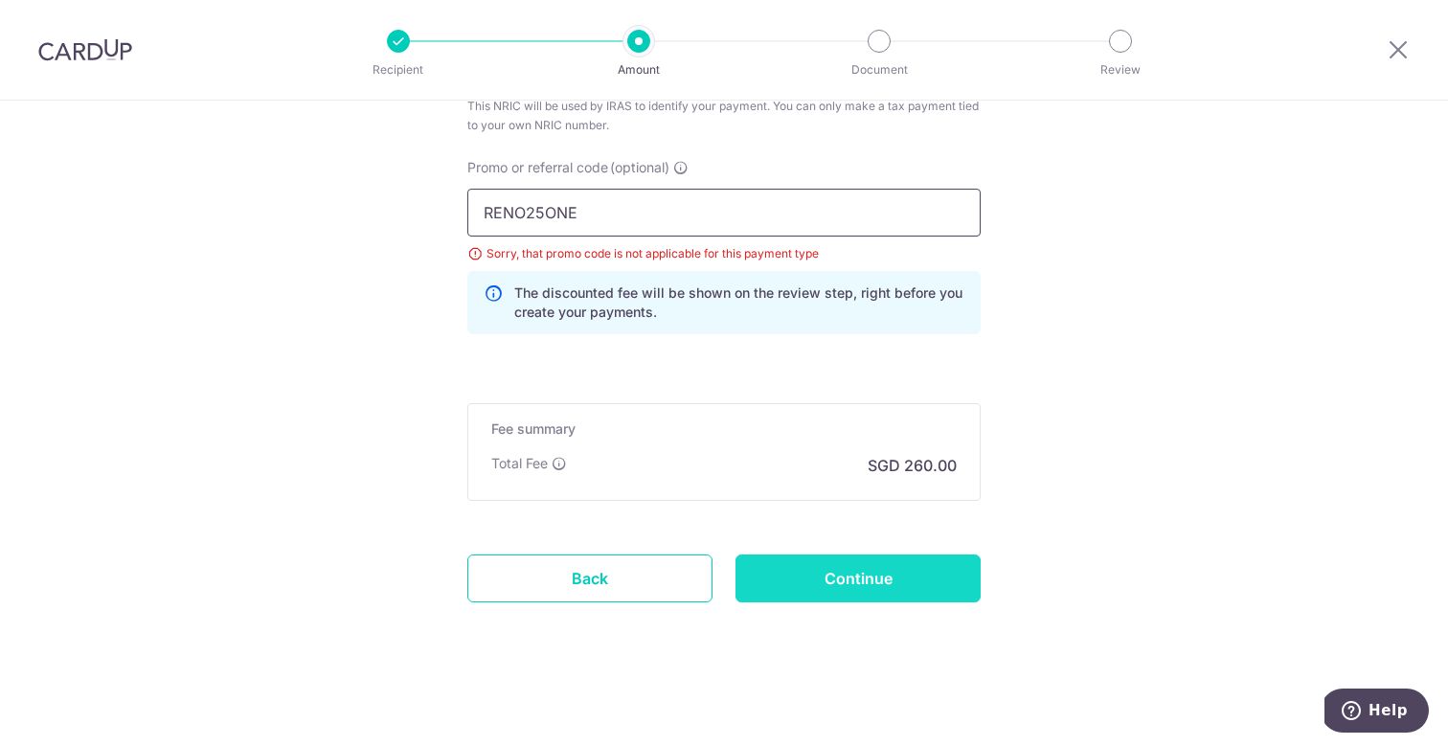
type input "RENO25ONE"
click at [874, 566] on input "Continue" at bounding box center [857, 578] width 245 height 48
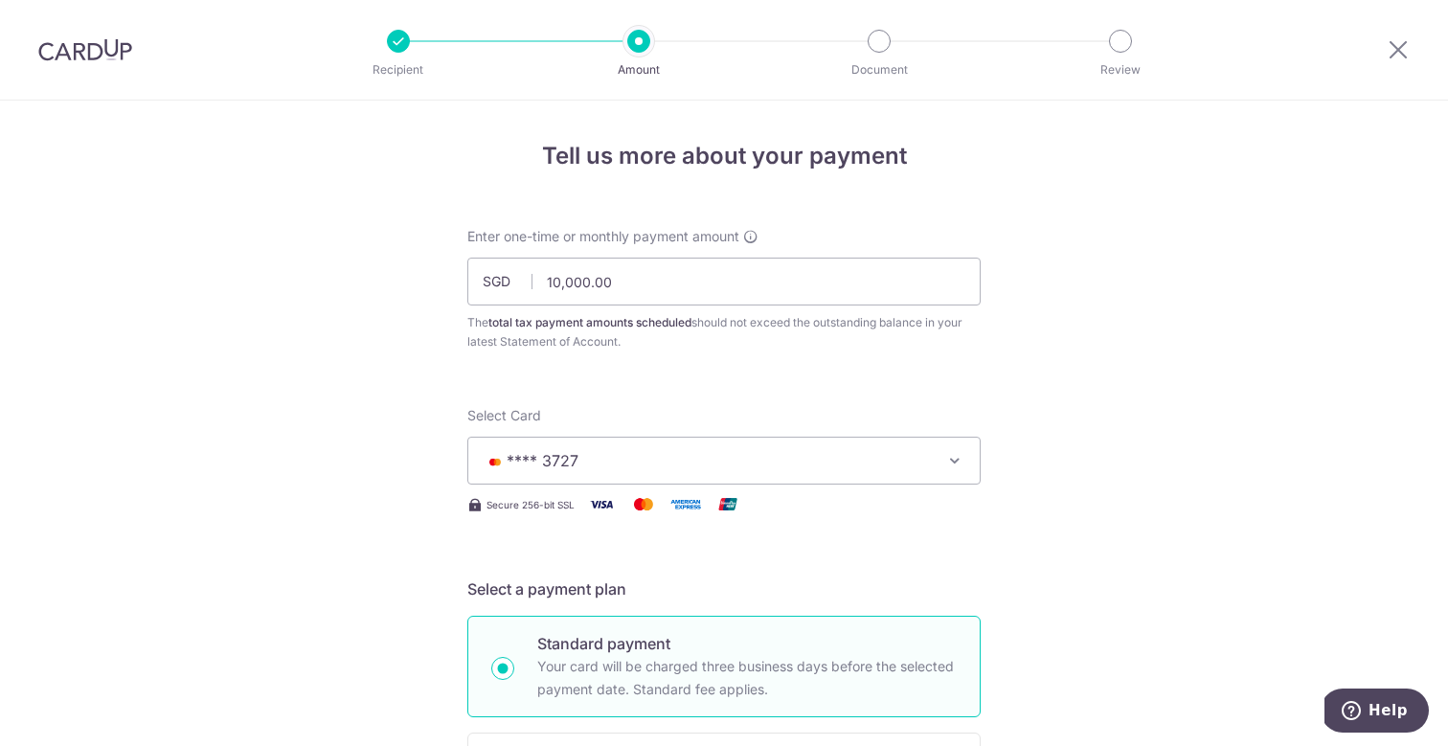
scroll to position [1324, 0]
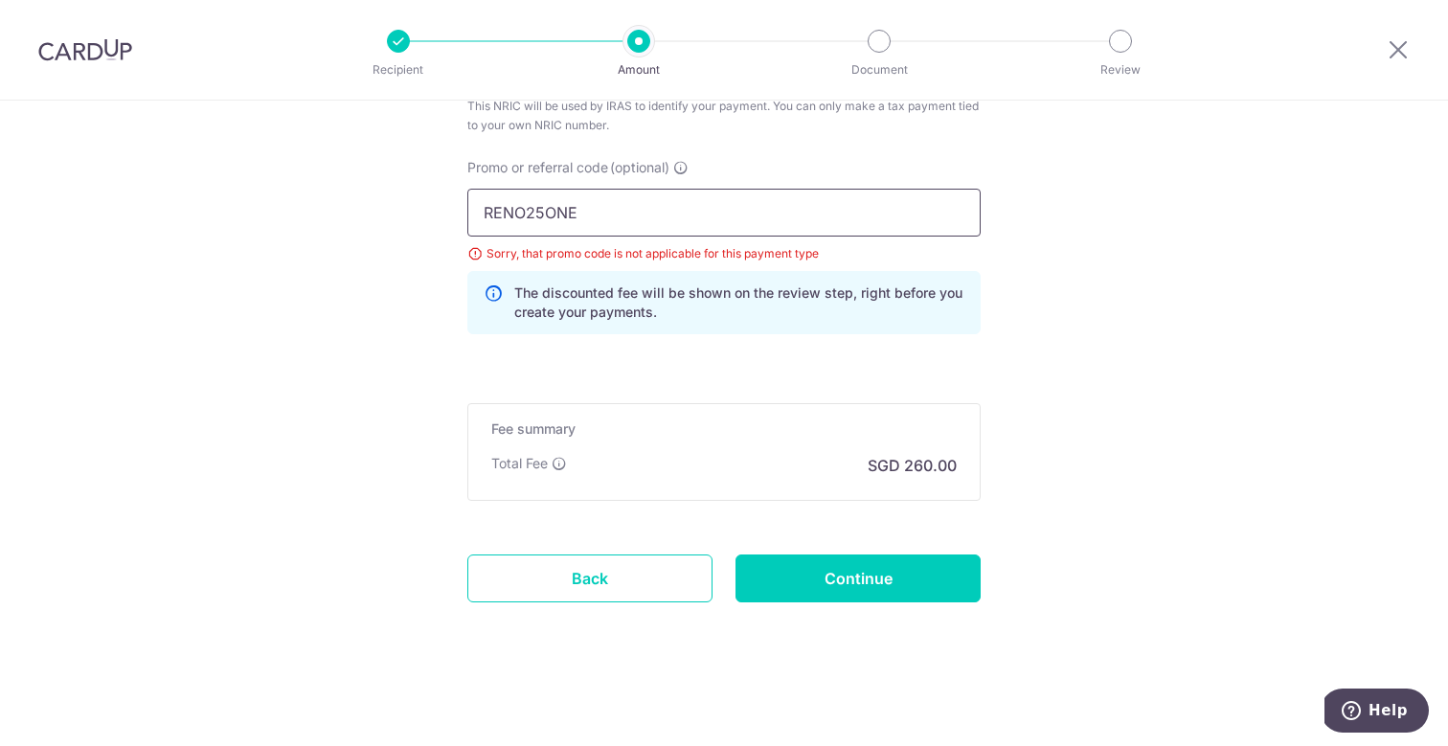
click at [537, 214] on input "RENO25ONE" at bounding box center [723, 213] width 513 height 48
paste input "3HOME25R"
type input "3HOME25R"
click at [843, 559] on input "Continue" at bounding box center [857, 578] width 245 height 48
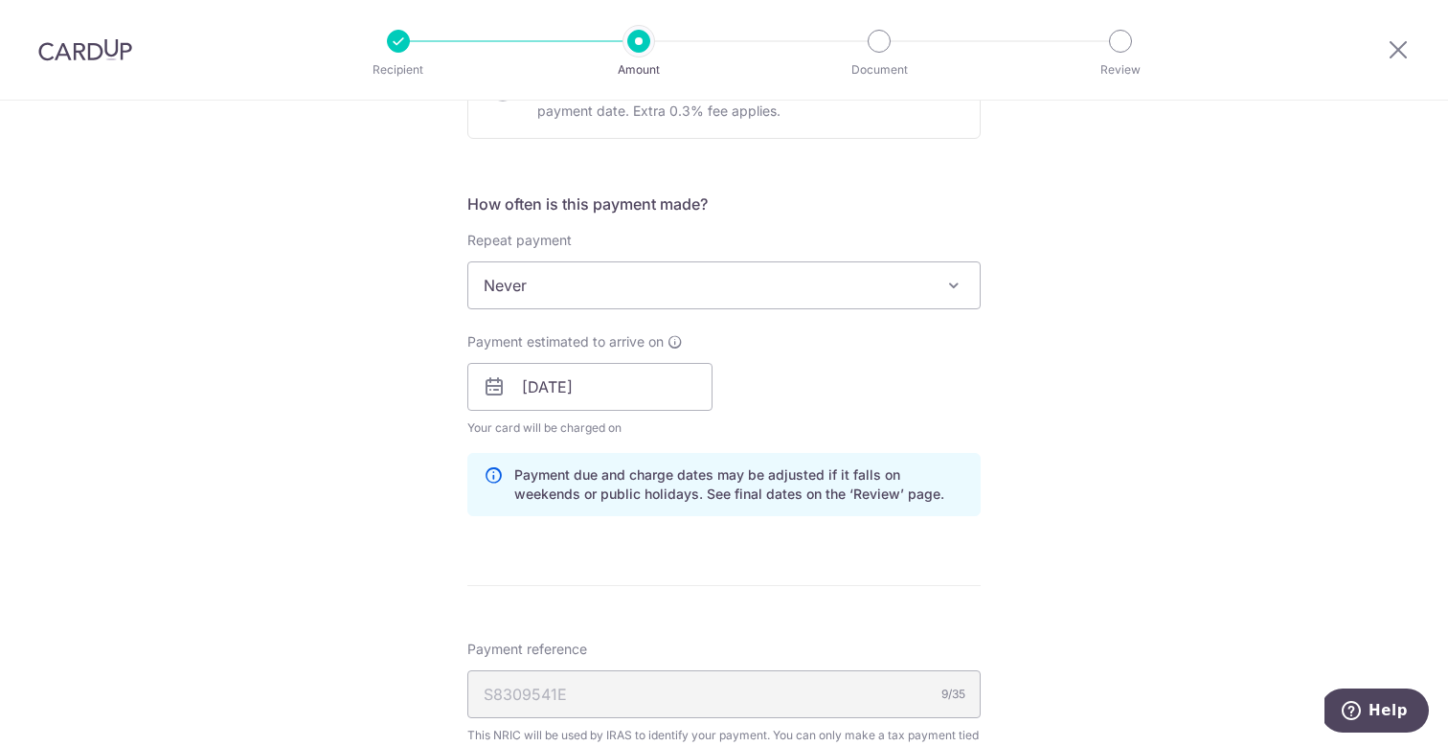
click at [575, 439] on div "How often is this payment made? Repeat payment Never Every month Never To set u…" at bounding box center [723, 361] width 513 height 339
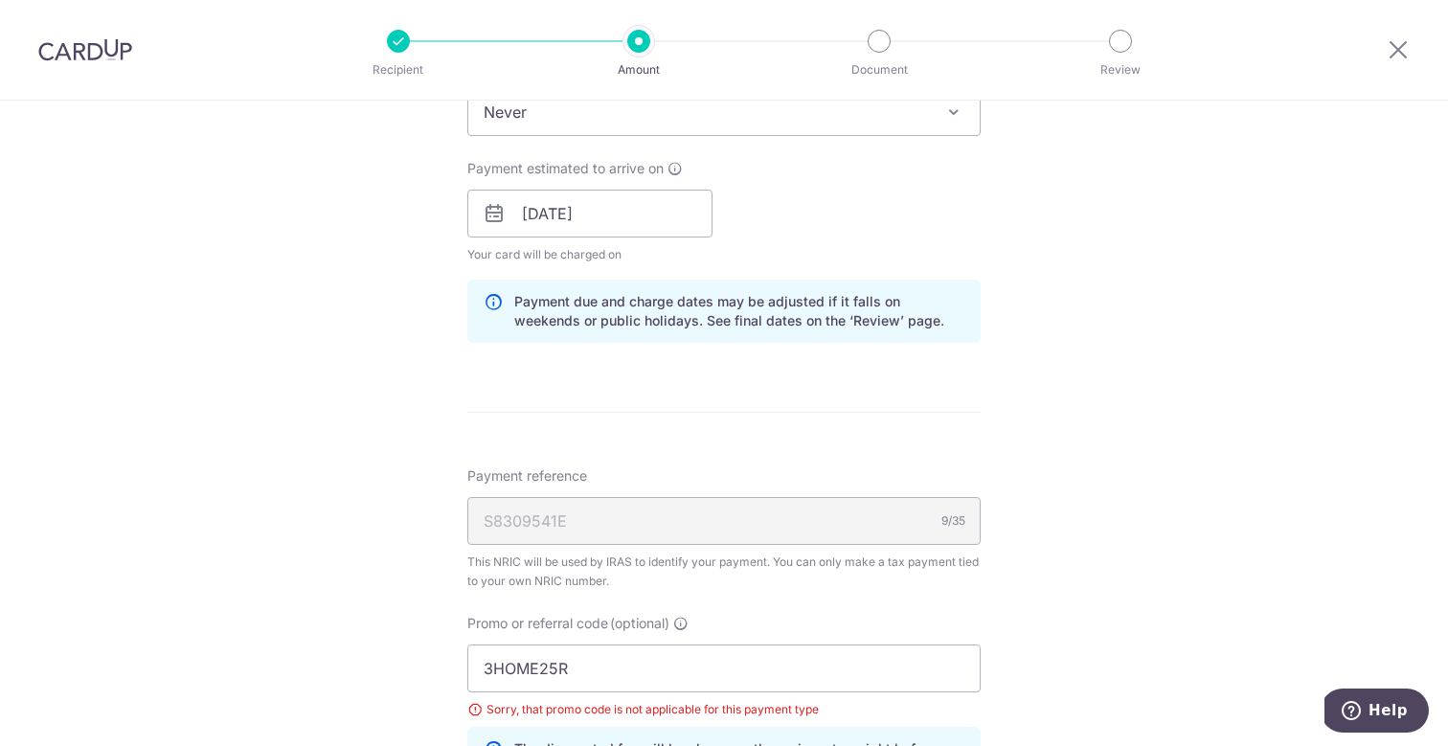
scroll to position [874, 0]
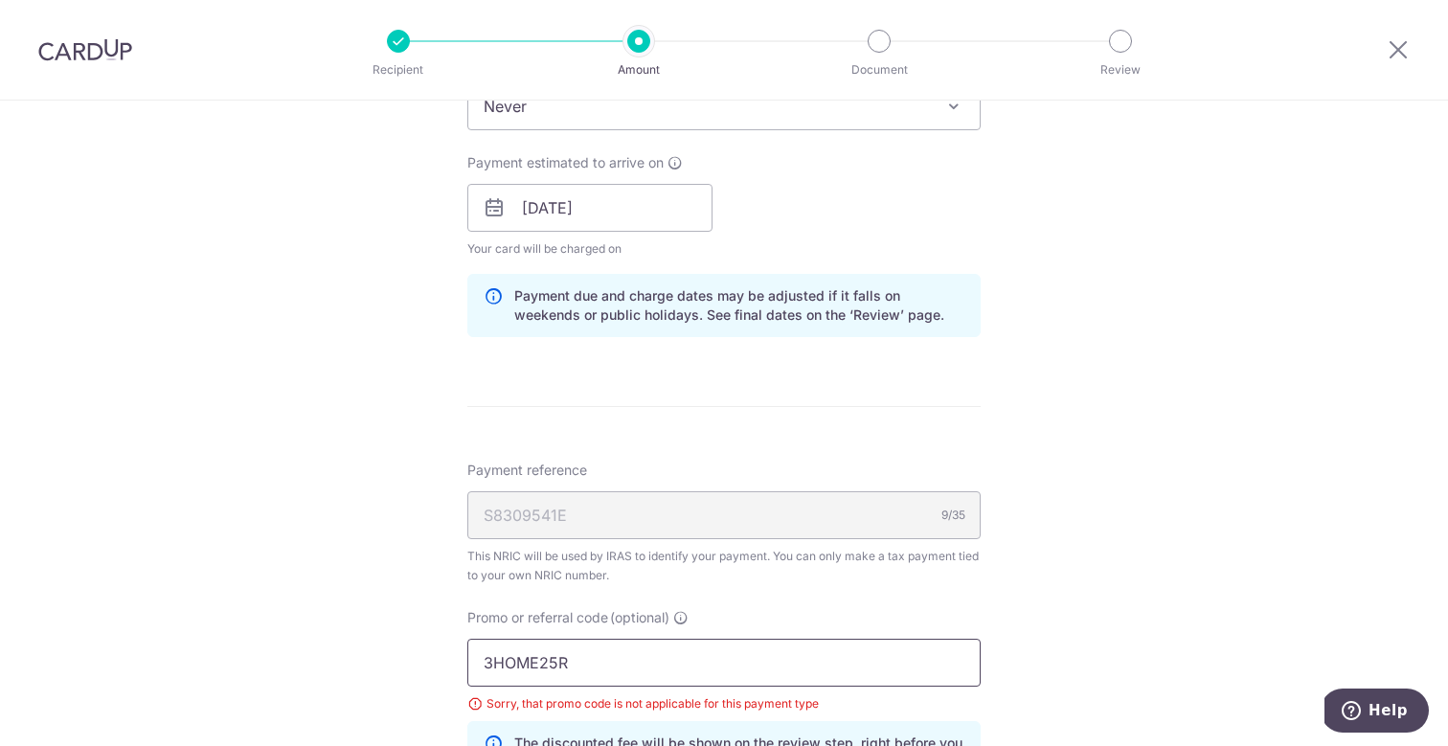
click at [534, 662] on input "3HOME25R" at bounding box center [723, 663] width 513 height 48
paste input "VTAX"
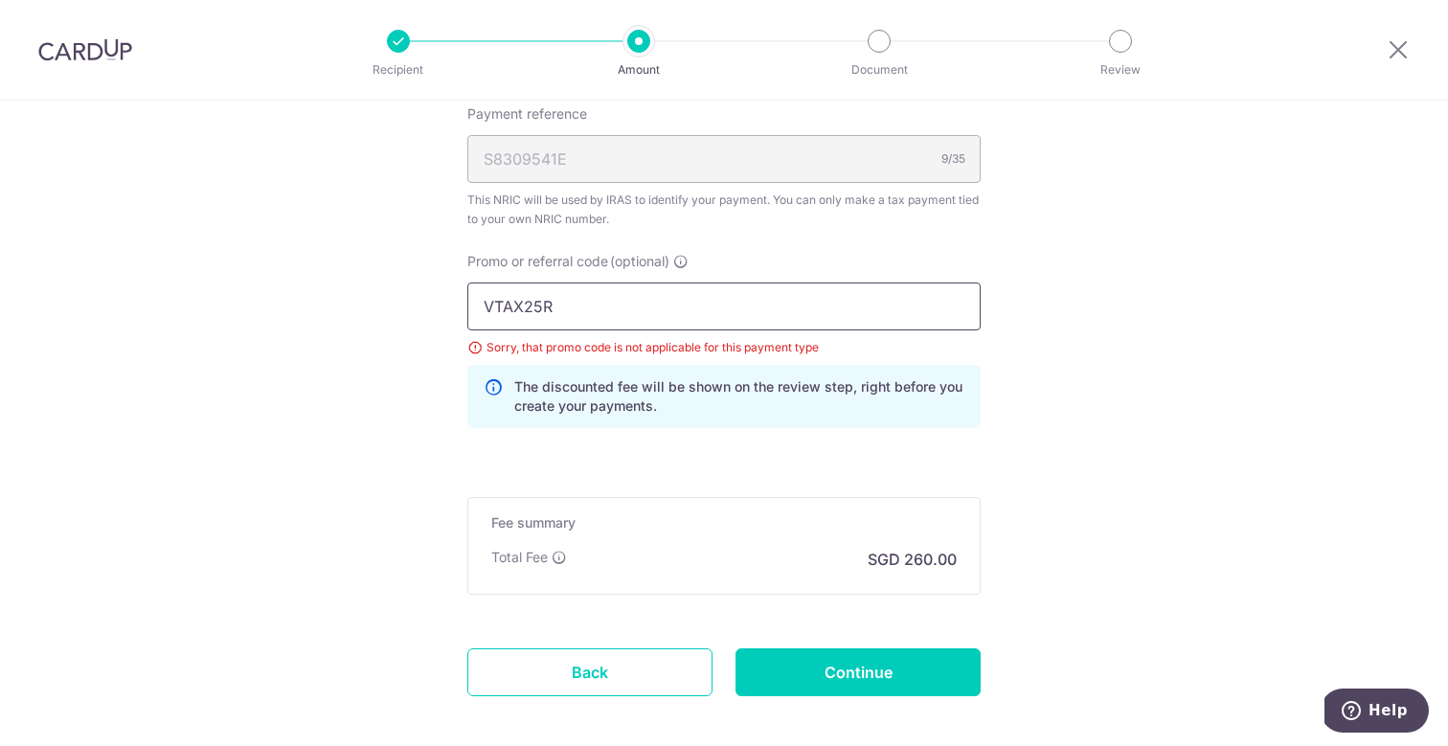
scroll to position [1256, 0]
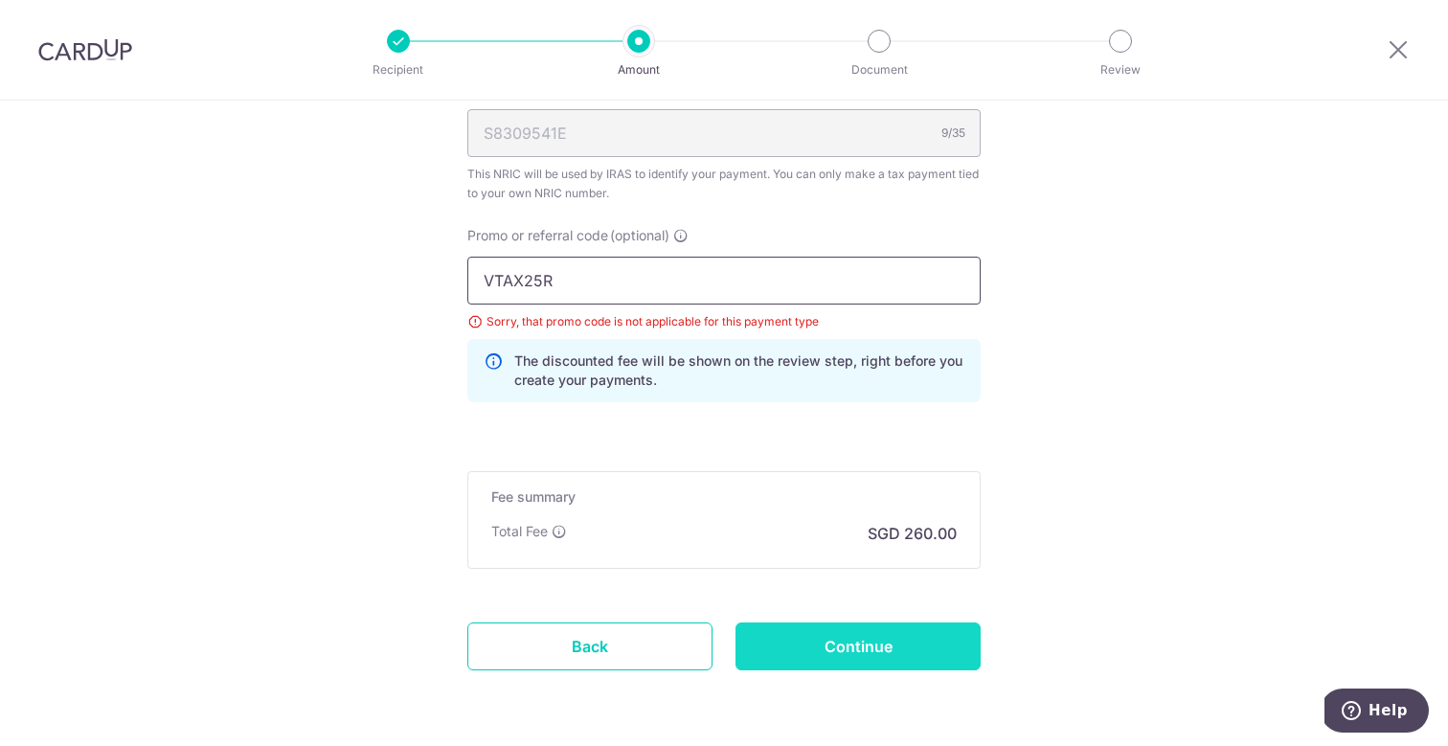
type input "VTAX25R"
click at [877, 635] on input "Continue" at bounding box center [857, 646] width 245 height 48
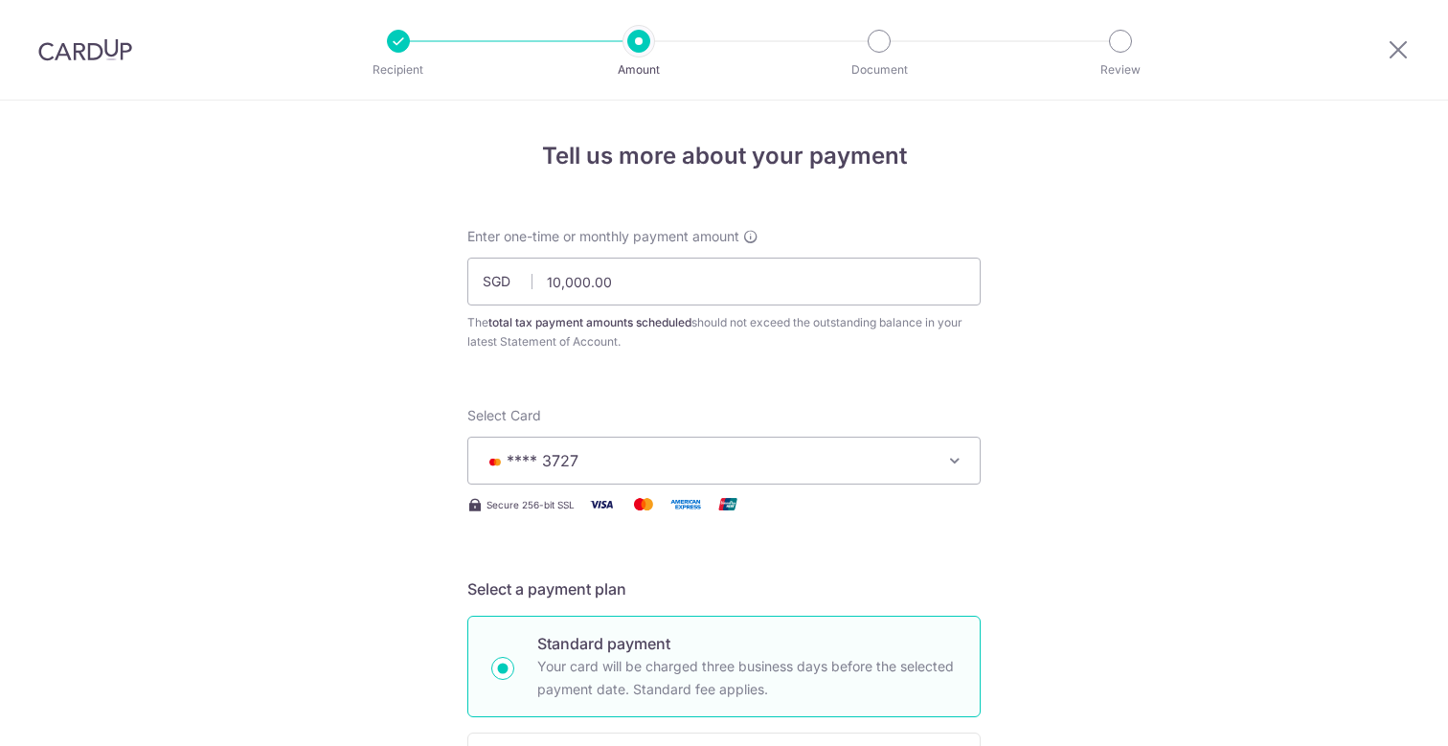
scroll to position [1324, 0]
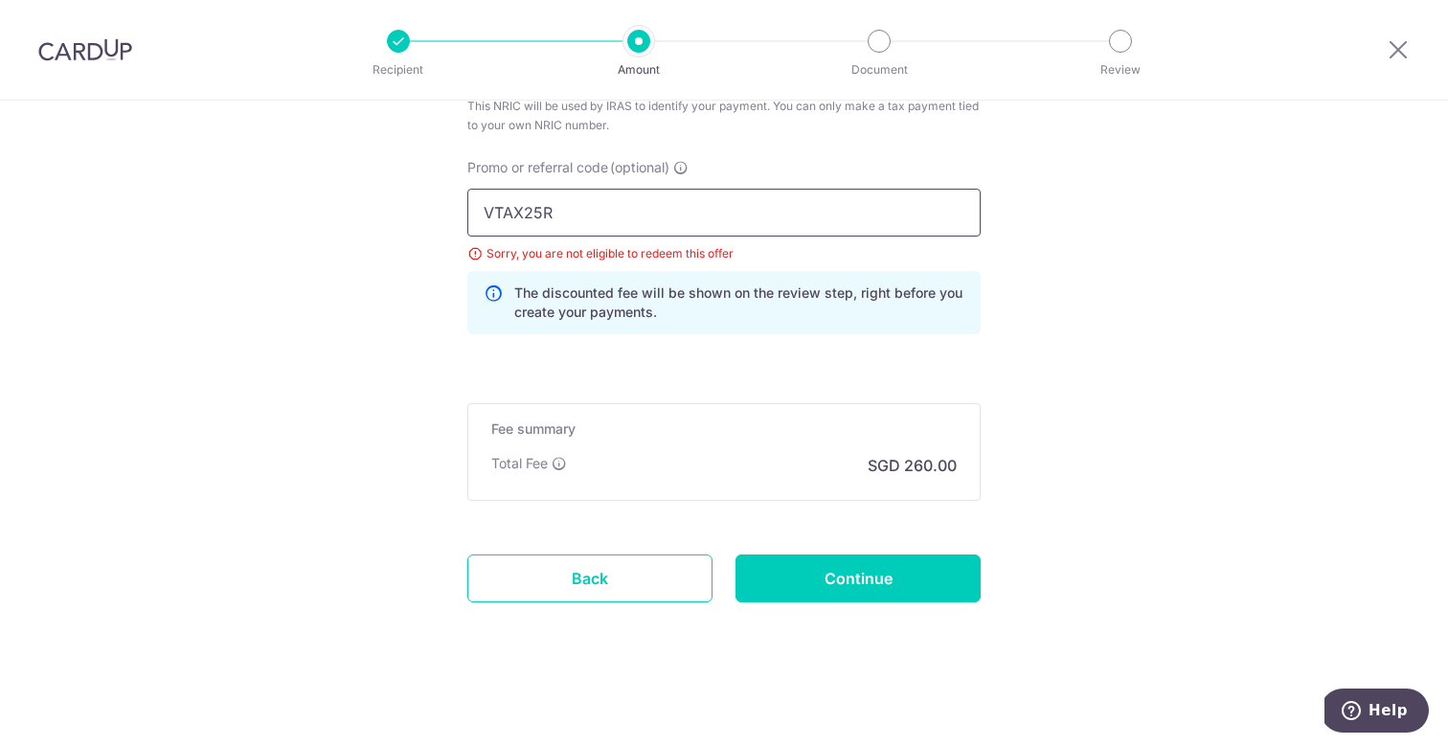
click at [586, 218] on input "VTAX25R" at bounding box center [723, 213] width 513 height 48
type input "VTAX25ONE"
click at [831, 571] on input "Continue" at bounding box center [857, 578] width 245 height 48
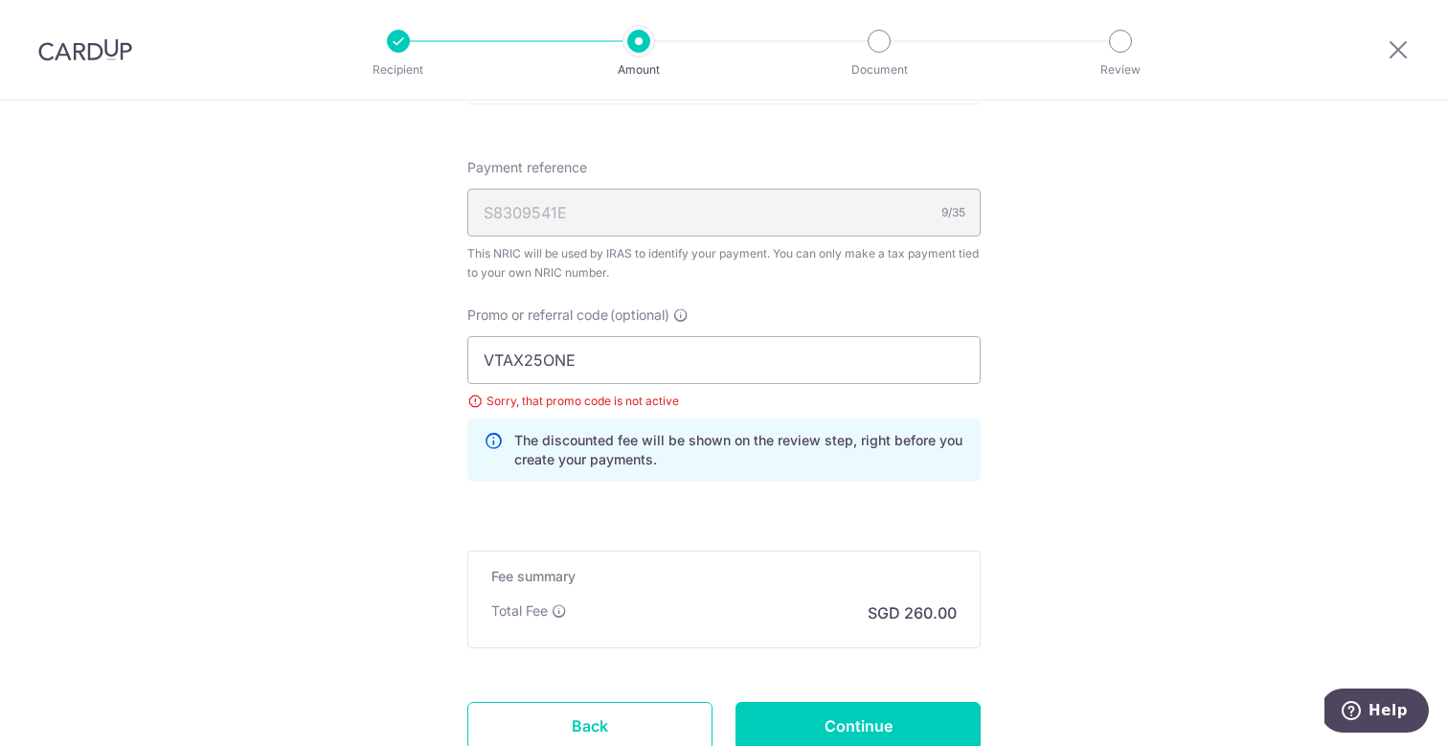
scroll to position [1173, 0]
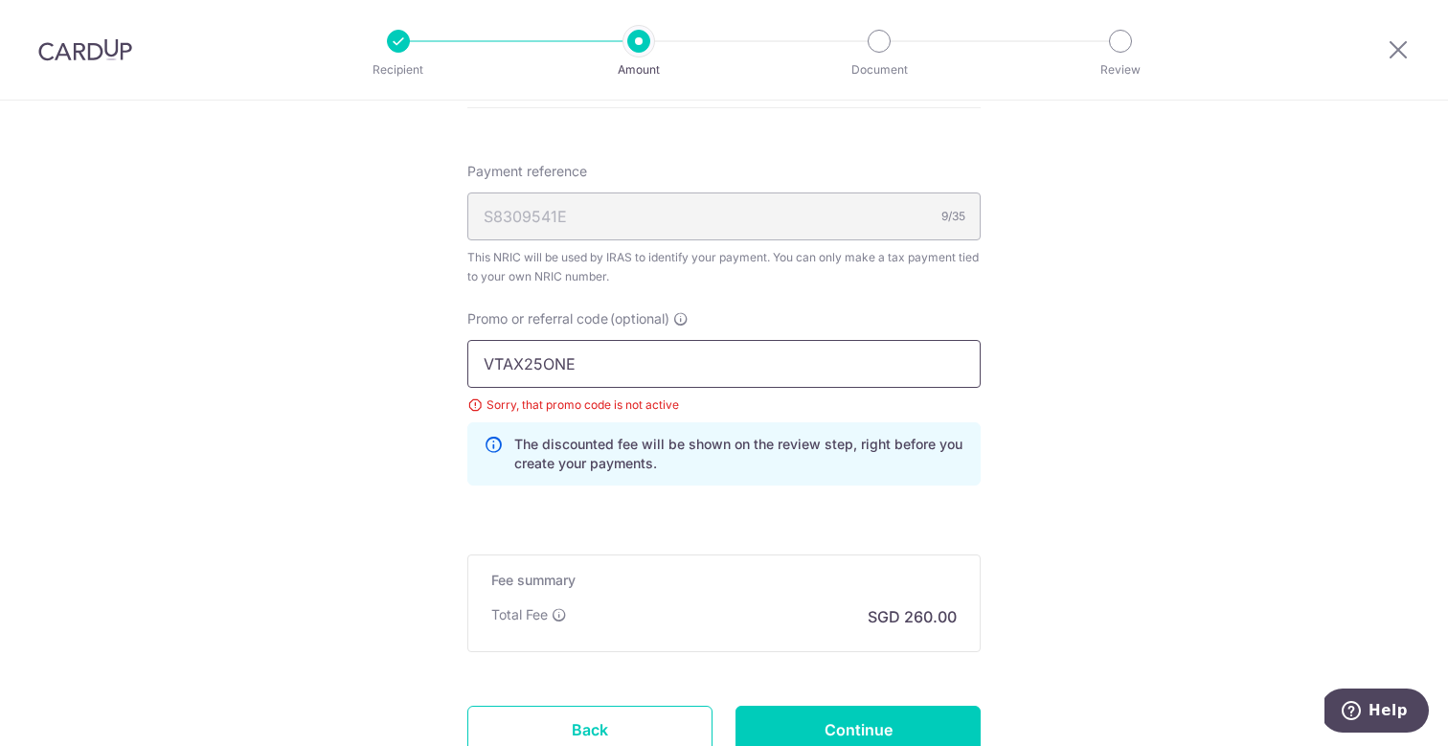
click at [528, 360] on input "VTAX25ONE" at bounding box center [723, 364] width 513 height 48
paste input "R"
type input "VTAX25R"
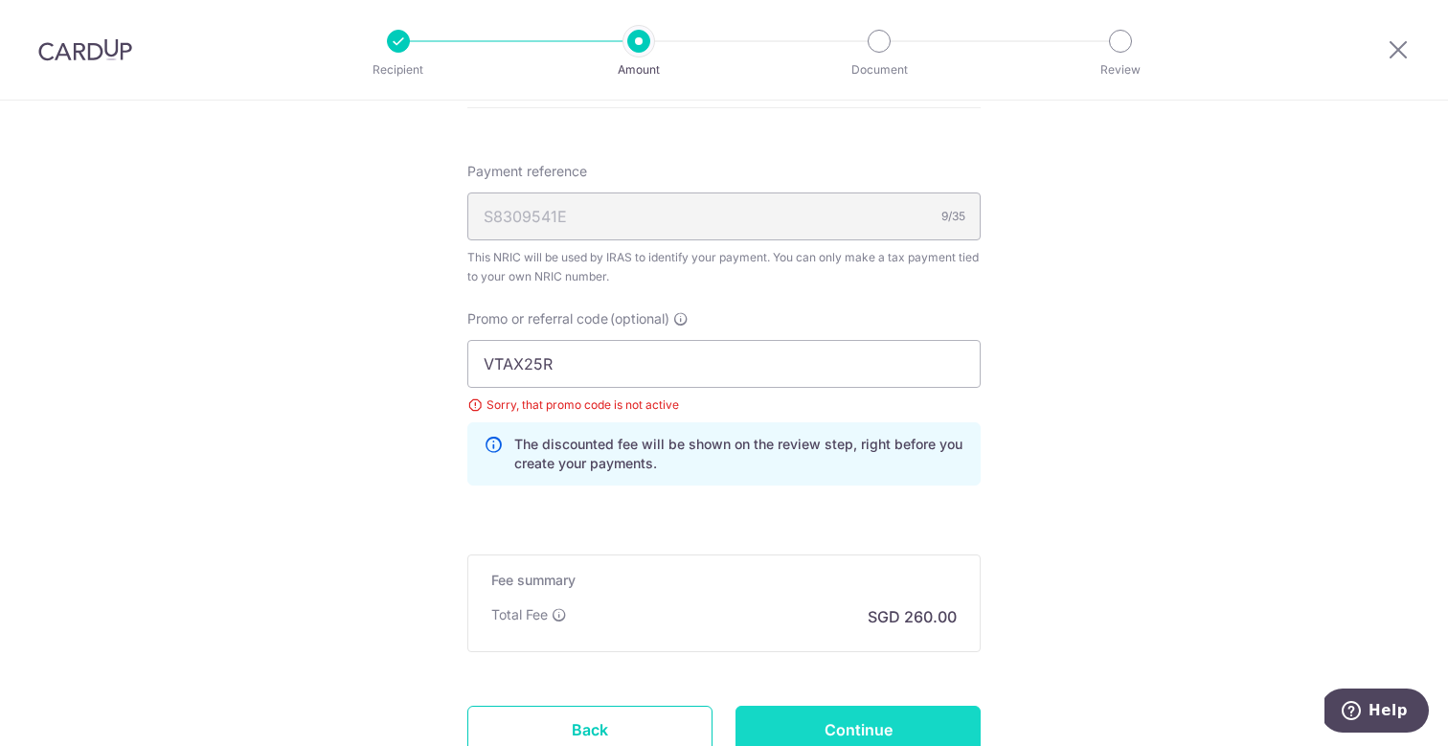
click at [817, 716] on input "Continue" at bounding box center [857, 730] width 245 height 48
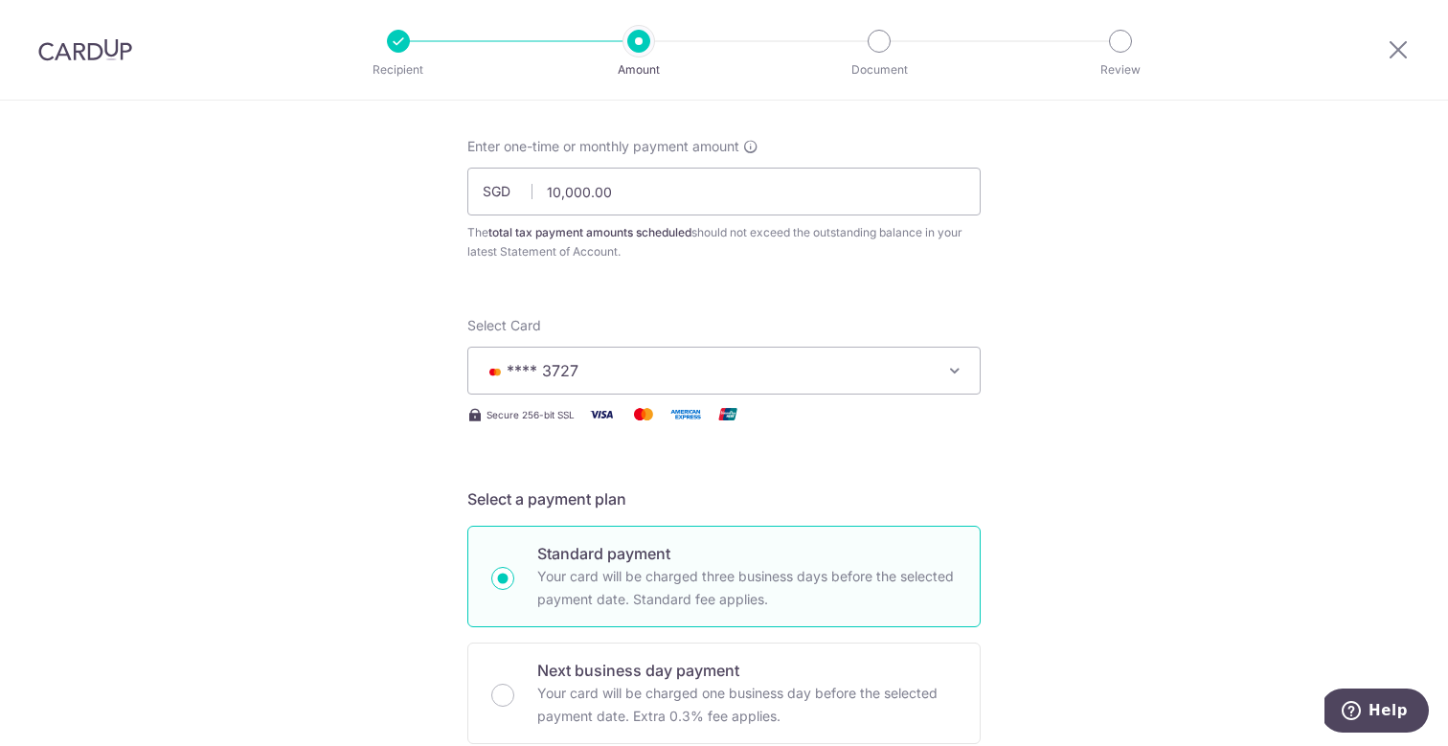
scroll to position [88, 0]
click at [824, 375] on span "**** 3727" at bounding box center [707, 372] width 446 height 23
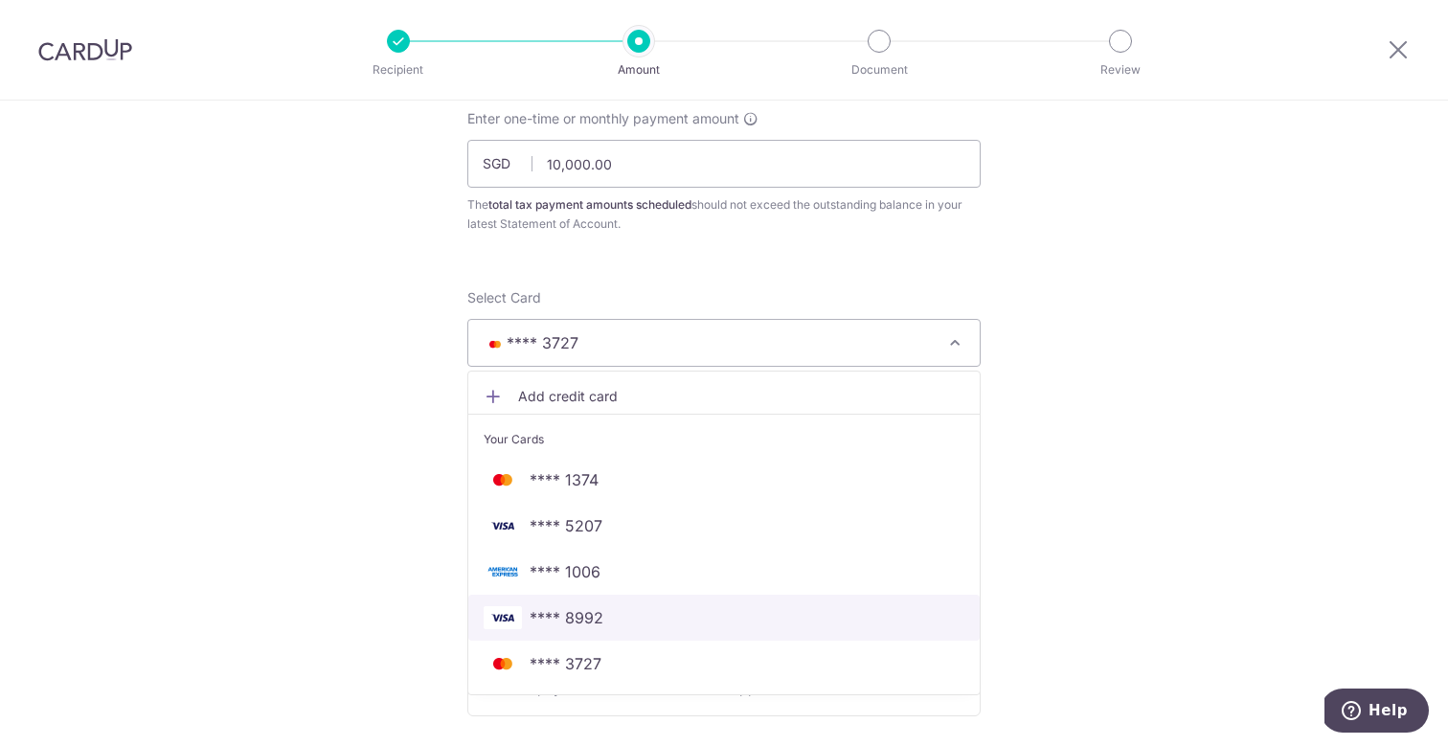
scroll to position [120, 0]
click at [747, 630] on link "**** 8992" at bounding box center [723, 616] width 511 height 46
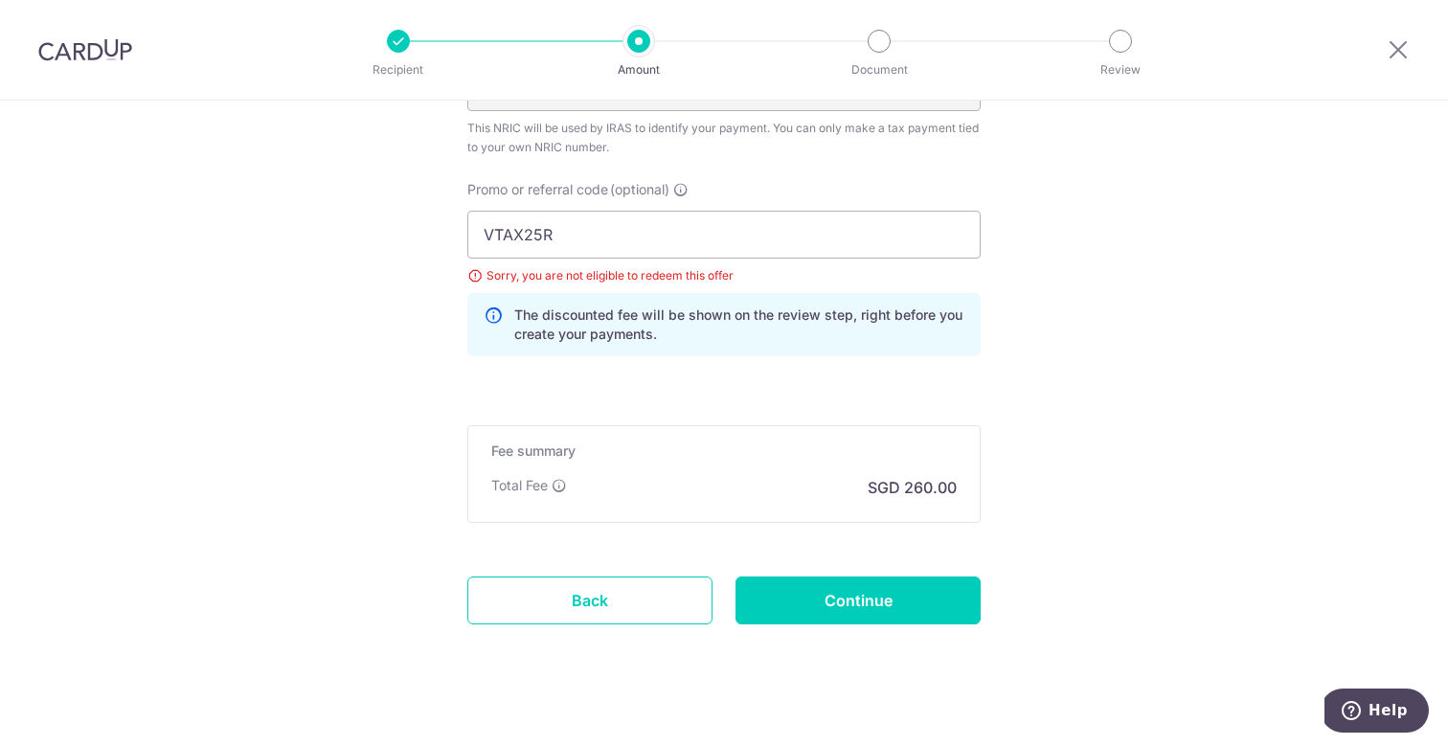
scroll to position [1300, 0]
click at [852, 593] on input "Continue" at bounding box center [857, 602] width 245 height 48
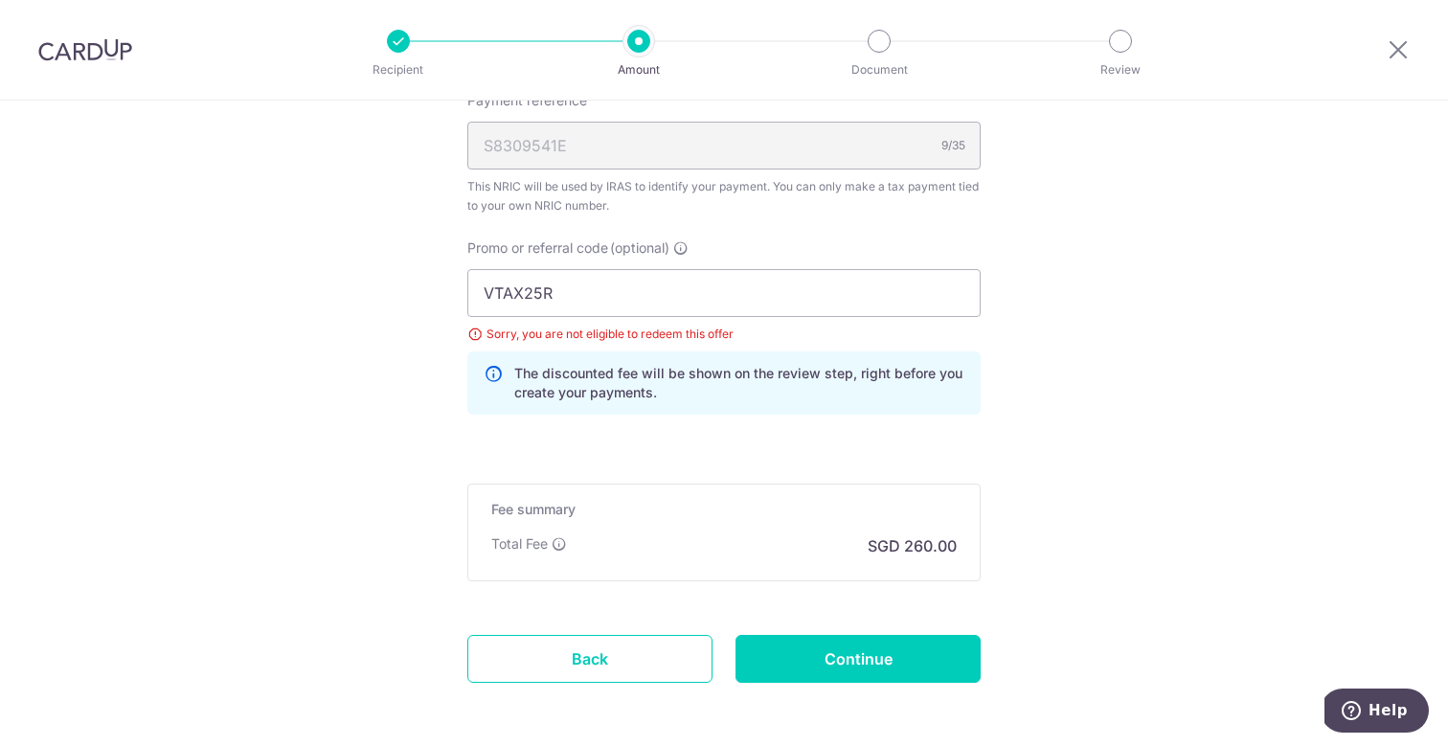
scroll to position [1233, 0]
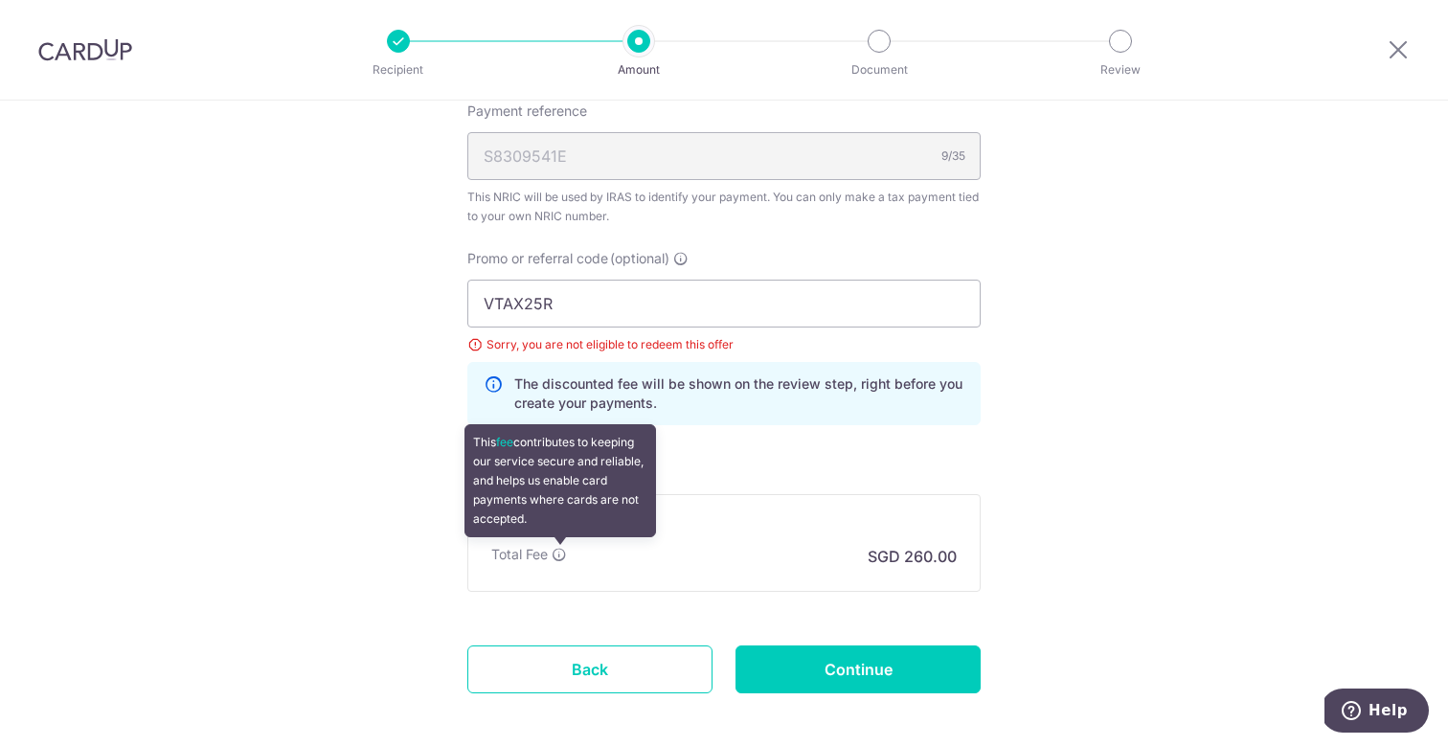
click at [555, 548] on icon at bounding box center [558, 554] width 15 height 15
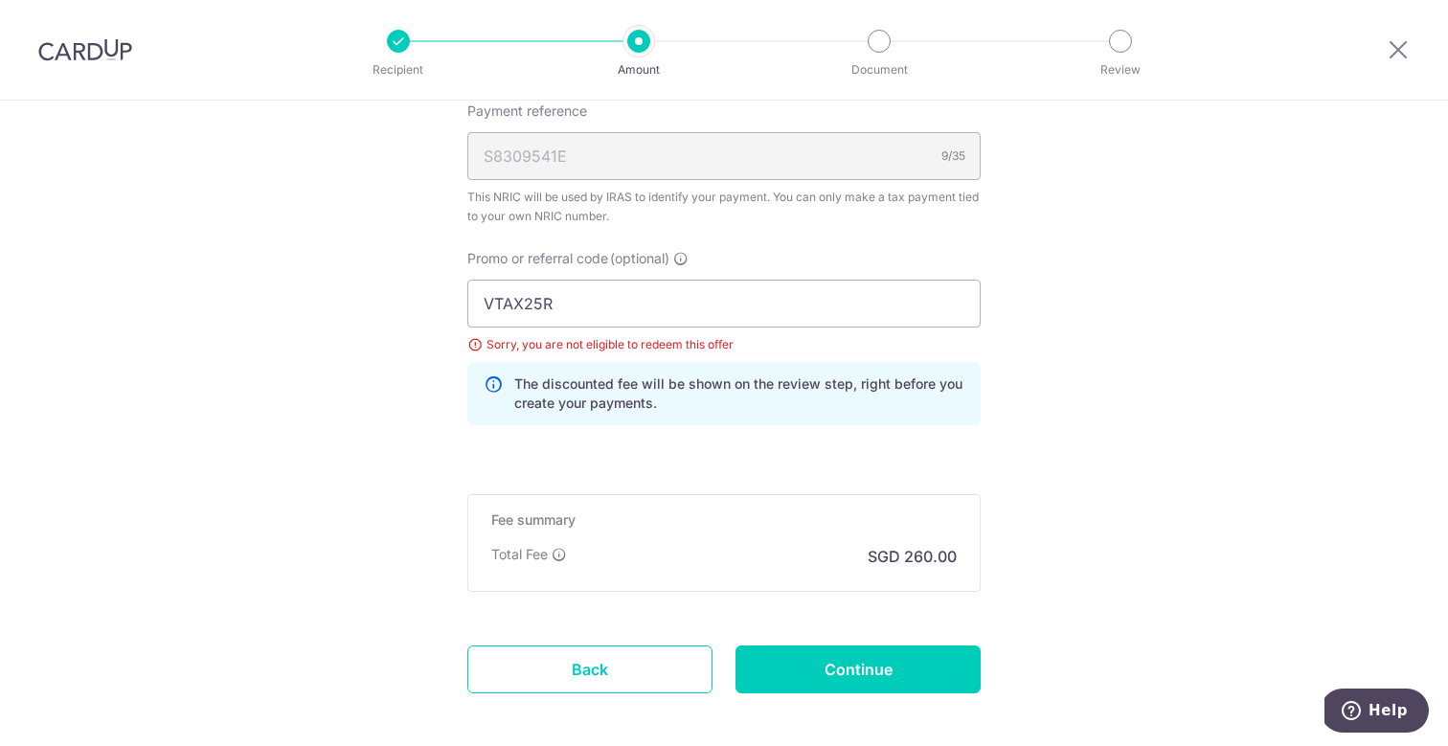
click at [566, 554] on icon at bounding box center [558, 554] width 15 height 15
